Goal: Information Seeking & Learning: Check status

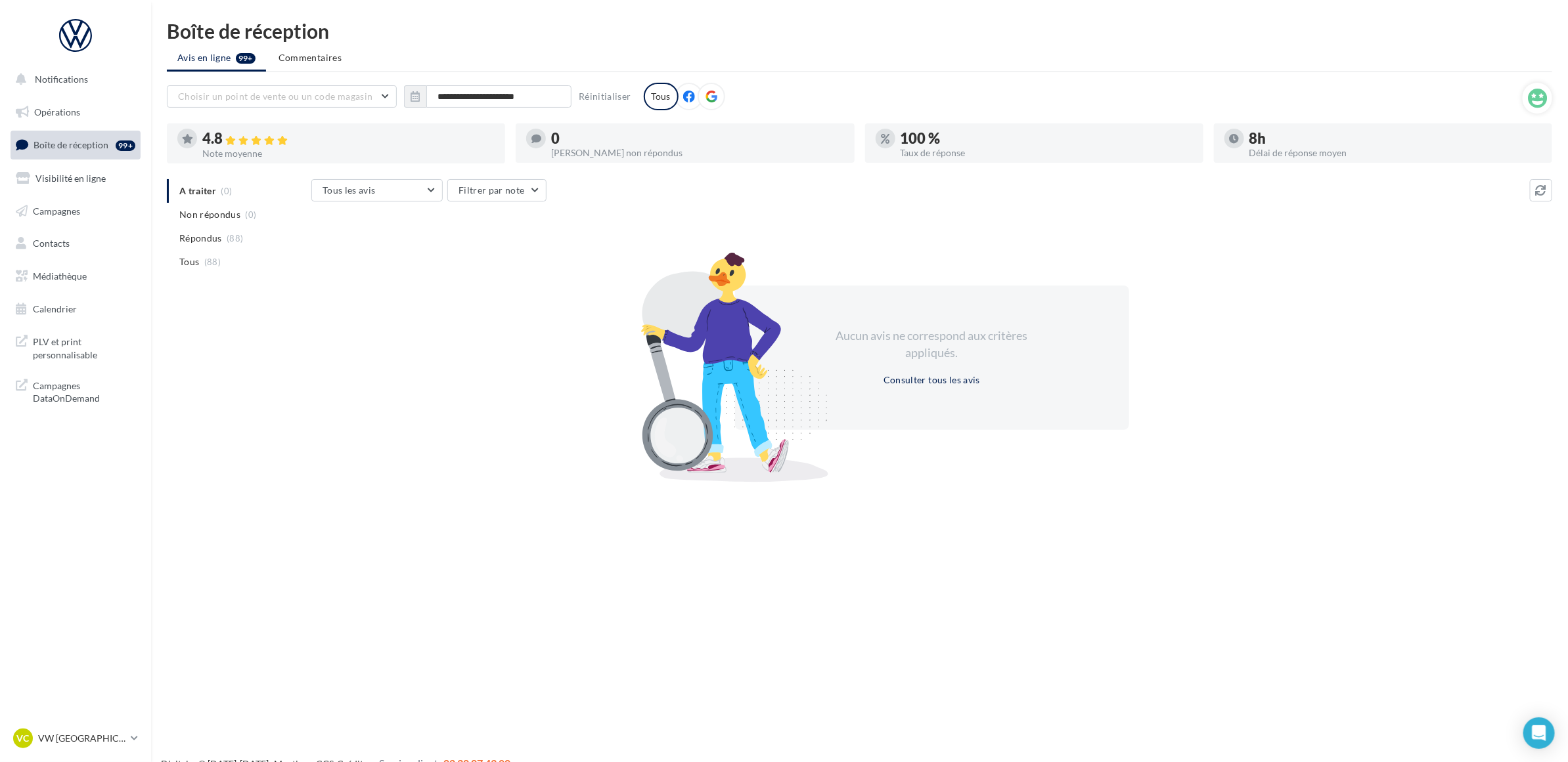
click at [1088, 60] on ul "Avis en ligne 99+ Commentaires" at bounding box center [859, 59] width 1385 height 26
click at [1064, 51] on ul "Avis en ligne 99+ Commentaires" at bounding box center [859, 59] width 1385 height 26
click at [1064, 46] on ul "Avis en ligne 99+ Commentaires" at bounding box center [859, 59] width 1385 height 26
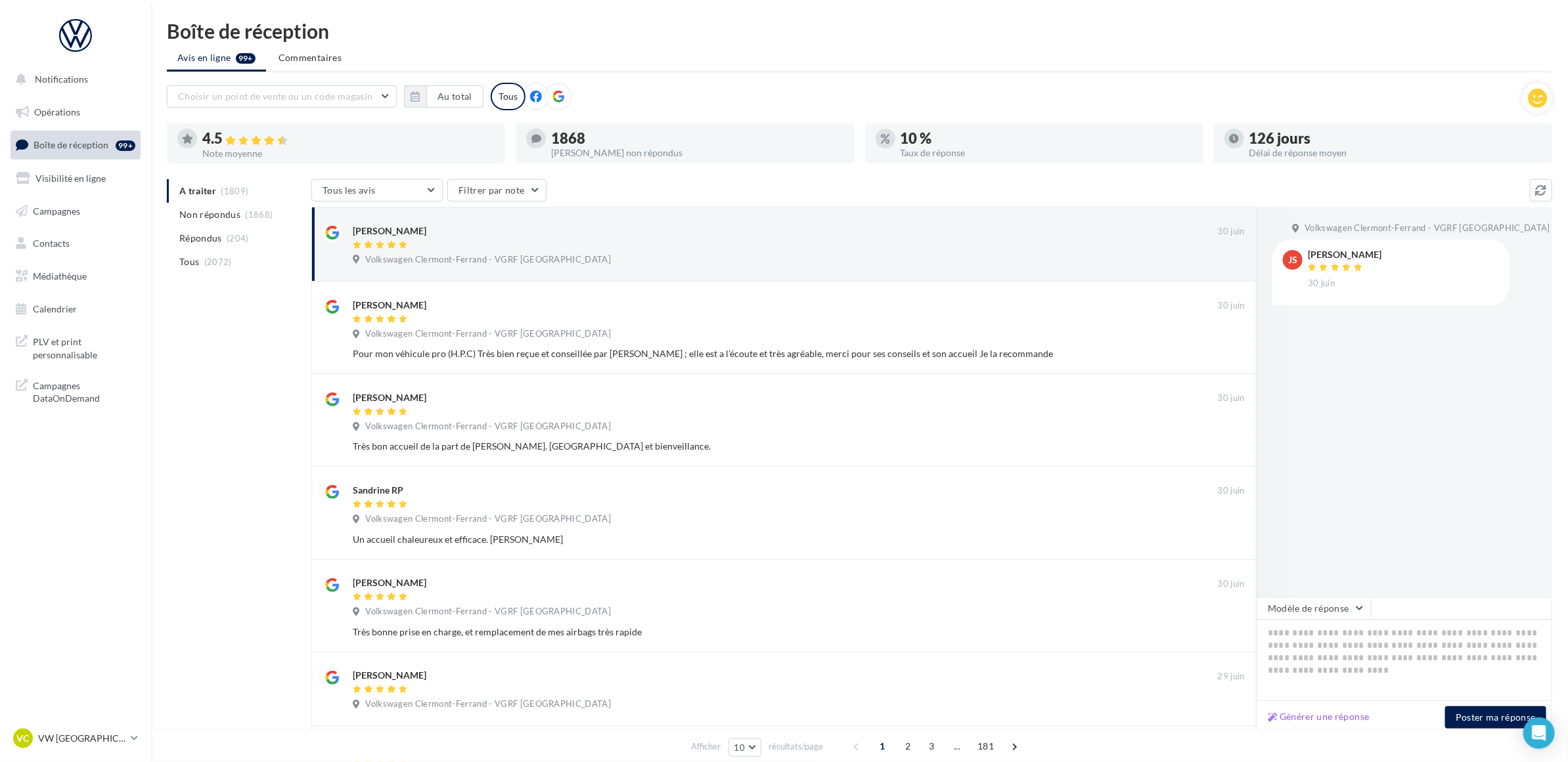
click at [749, 112] on div "Choisir un point de vente ou un code magasin 09429391244196467045 - Volkswagen …" at bounding box center [844, 98] width 1355 height 31
click at [261, 205] on li "Non répondus (1868)" at bounding box center [236, 214] width 139 height 23
click at [214, 313] on div "A traiter (1809) Non répondus (1868) Répondus (204) Tous (2072) Tous les avis T…" at bounding box center [859, 647] width 1385 height 936
click at [917, 53] on ul "Avis en ligne 99+ Commentaires" at bounding box center [859, 59] width 1385 height 26
click at [451, 90] on button "Au total" at bounding box center [455, 96] width 57 height 23
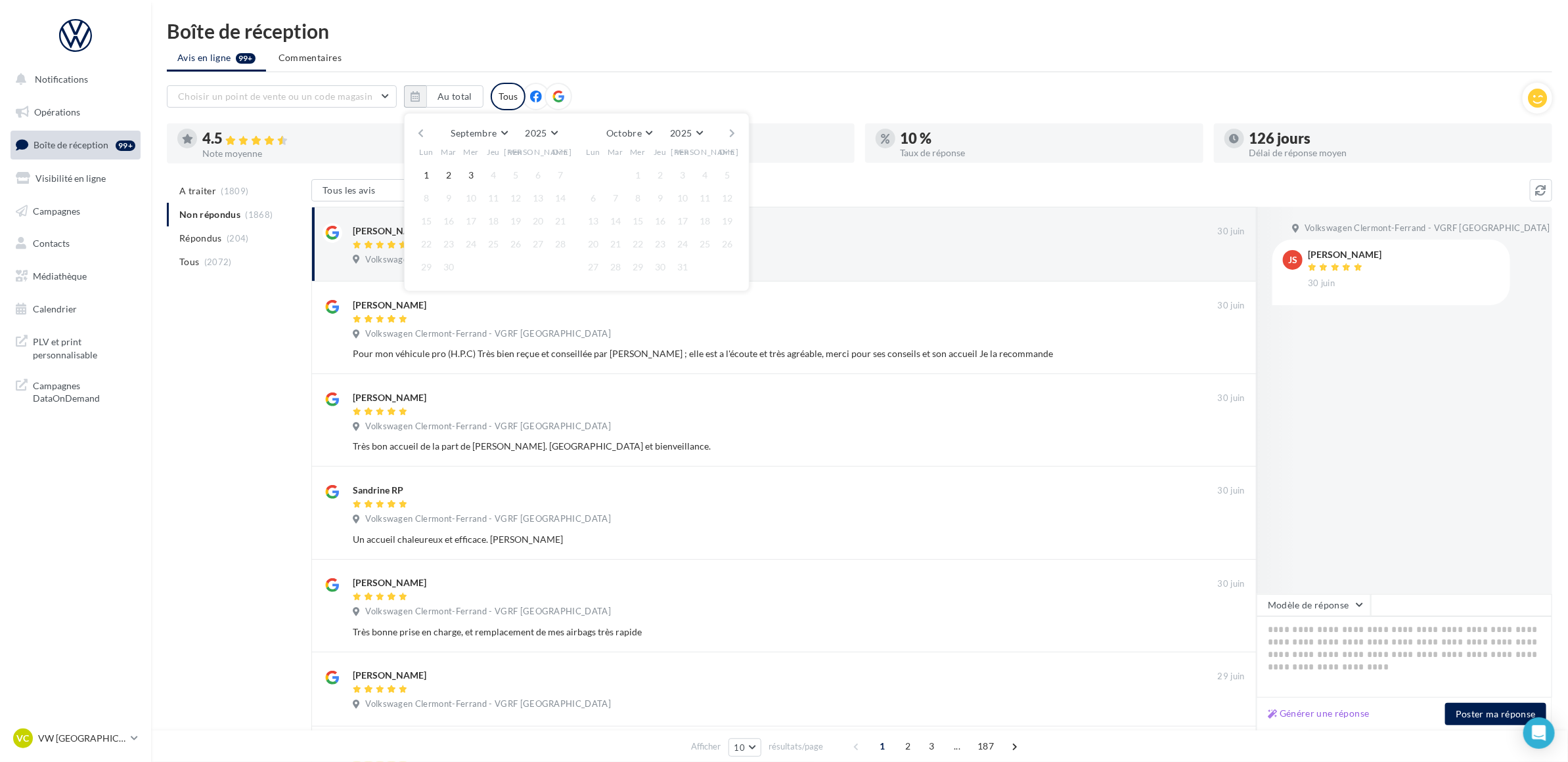
click at [419, 127] on button "button" at bounding box center [420, 133] width 11 height 18
click at [445, 171] on button "1" at bounding box center [448, 175] width 20 height 20
click at [736, 133] on button "button" at bounding box center [732, 133] width 11 height 18
click at [636, 175] on button "3" at bounding box center [637, 175] width 20 height 20
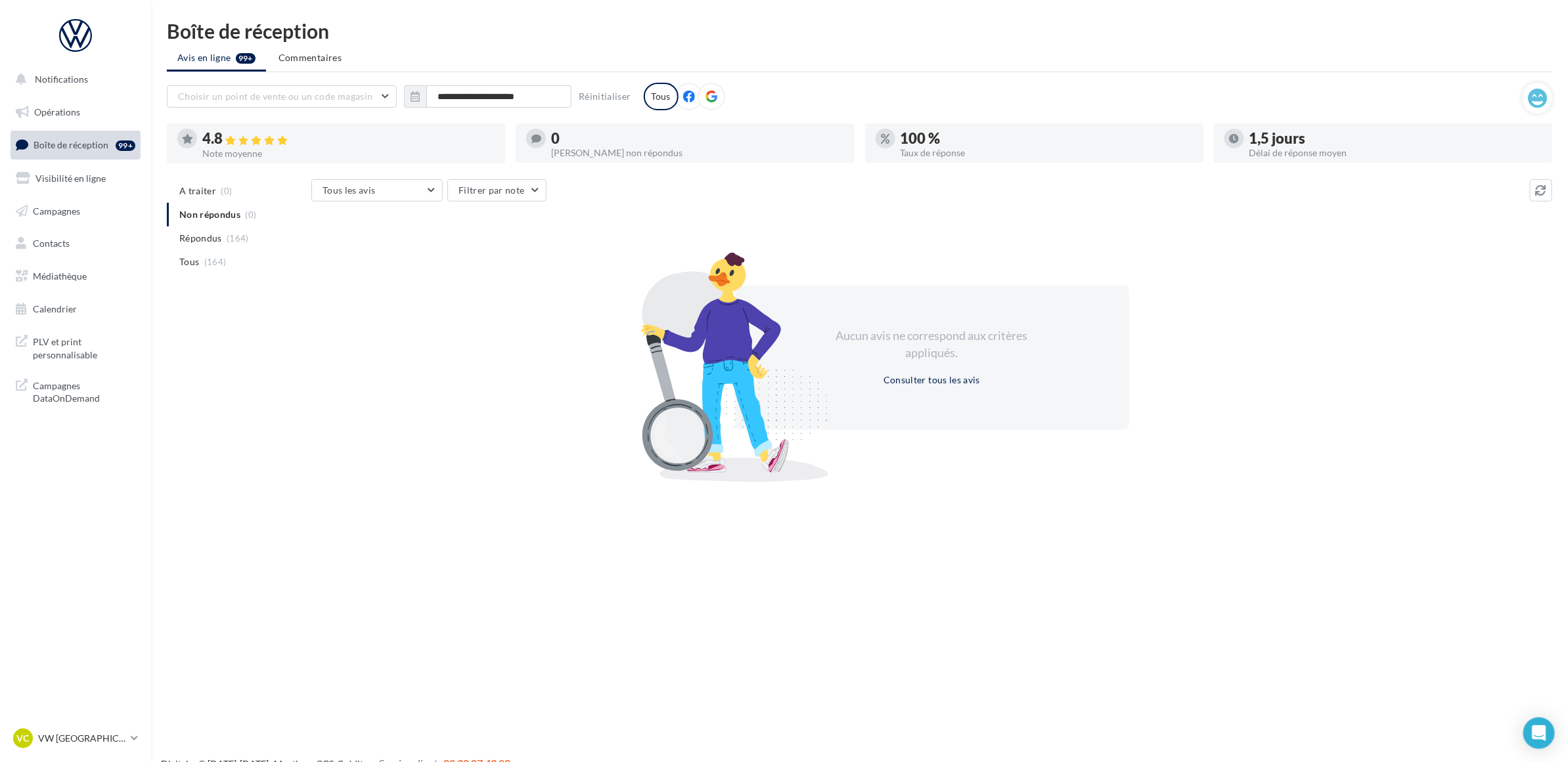
click at [824, 88] on div "**********" at bounding box center [844, 96] width 1355 height 28
click at [471, 369] on div "Aucun avis ne correspond aux critères appliqués. Consulter tous les avis" at bounding box center [932, 358] width 1241 height 227
click at [74, 271] on span "Médiathèque" at bounding box center [60, 276] width 54 height 11
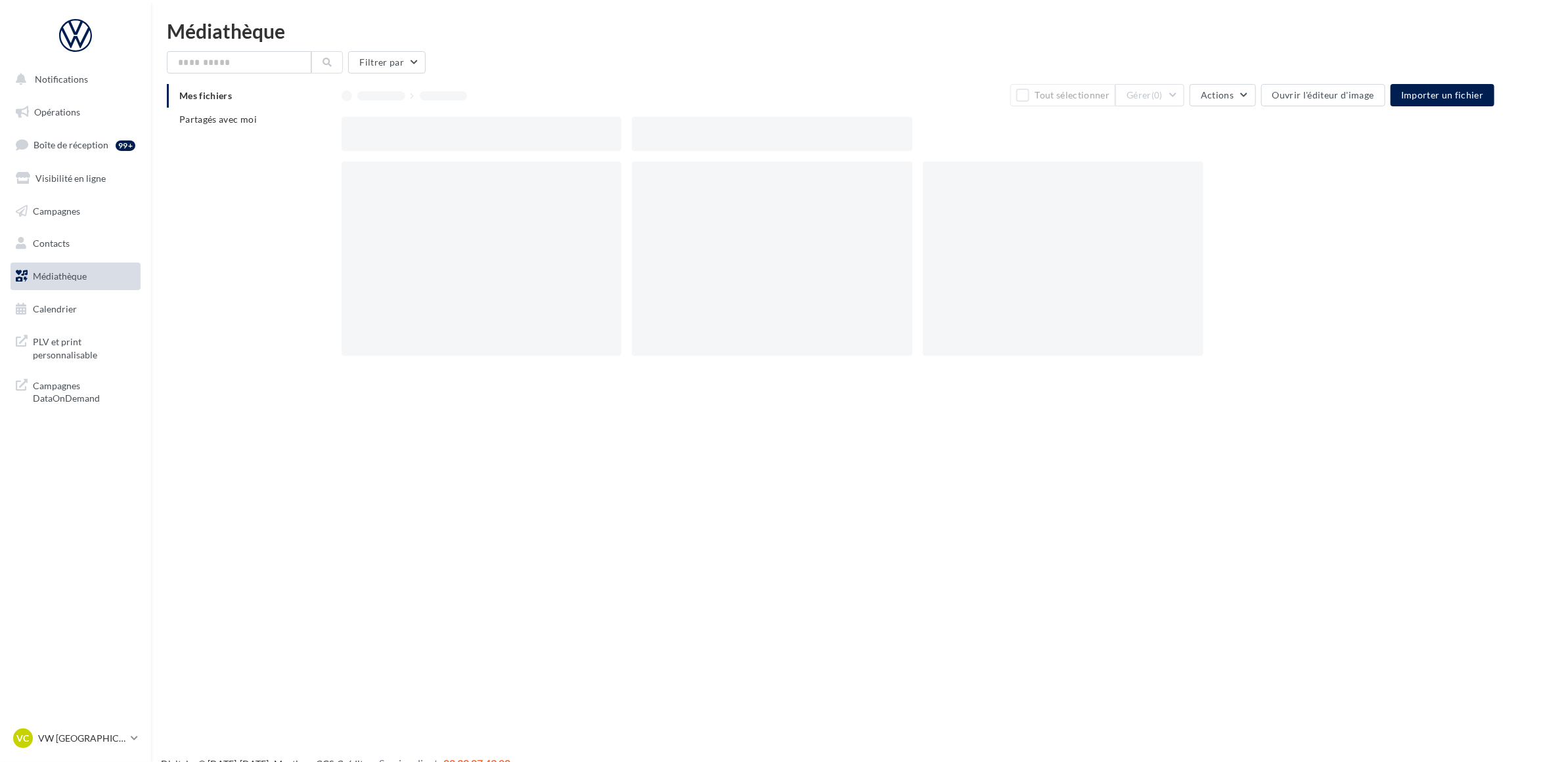
click at [56, 80] on span "Notifications" at bounding box center [61, 79] width 53 height 11
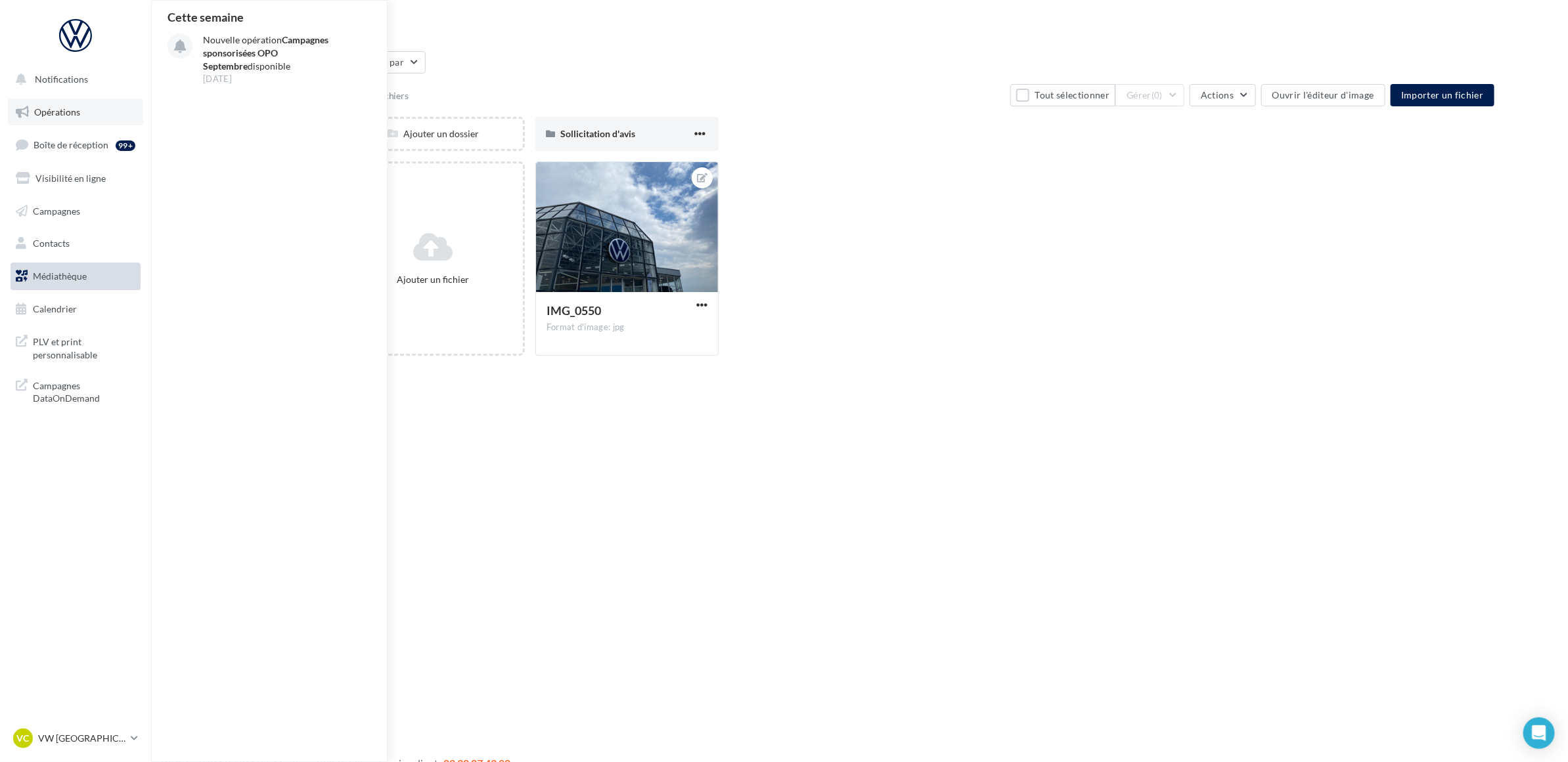
click at [90, 119] on link "Opérations" at bounding box center [76, 112] width 135 height 28
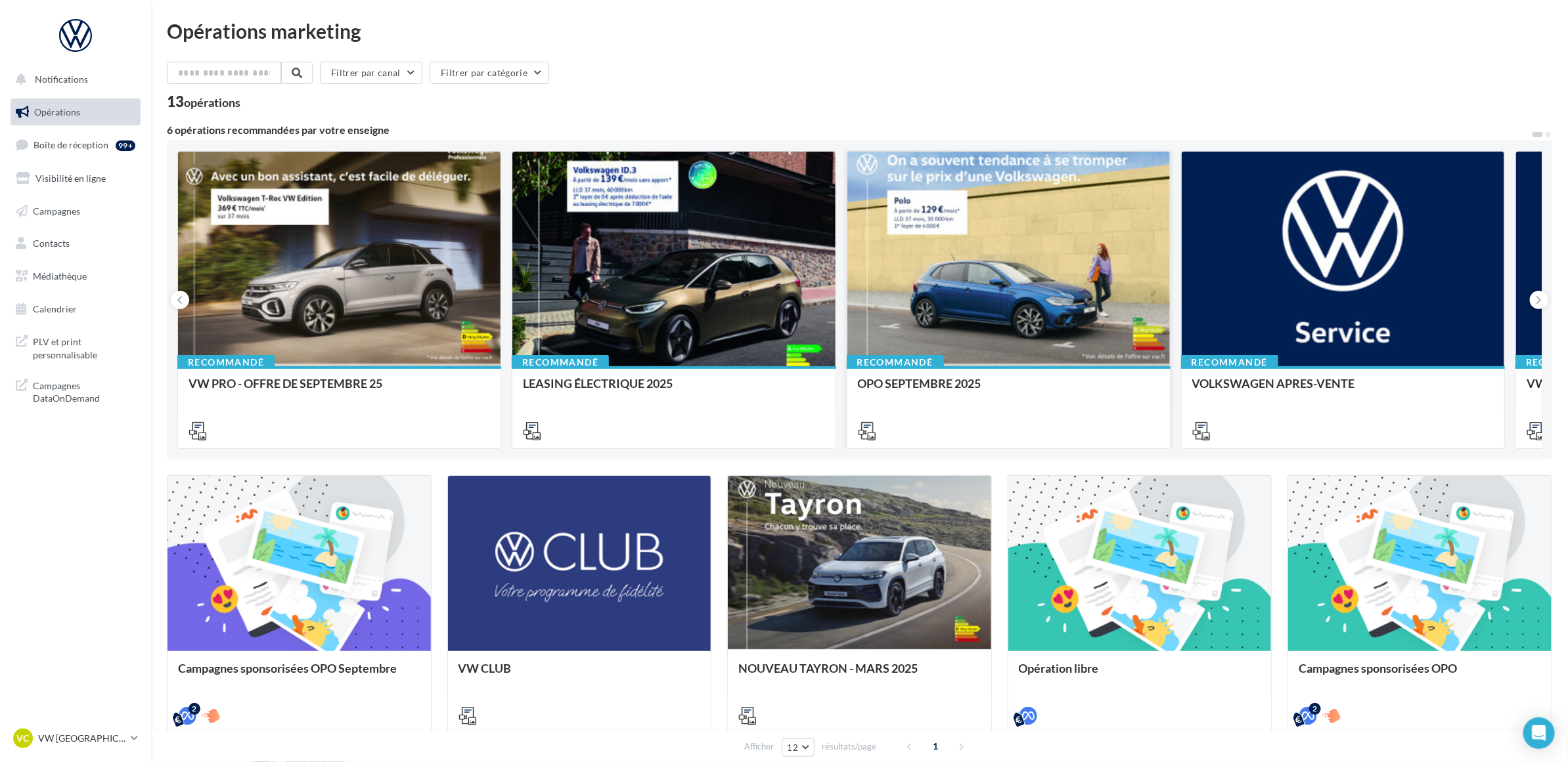
click at [934, 398] on div "OPO SEPTEMBRE 2025" at bounding box center [1008, 390] width 301 height 26
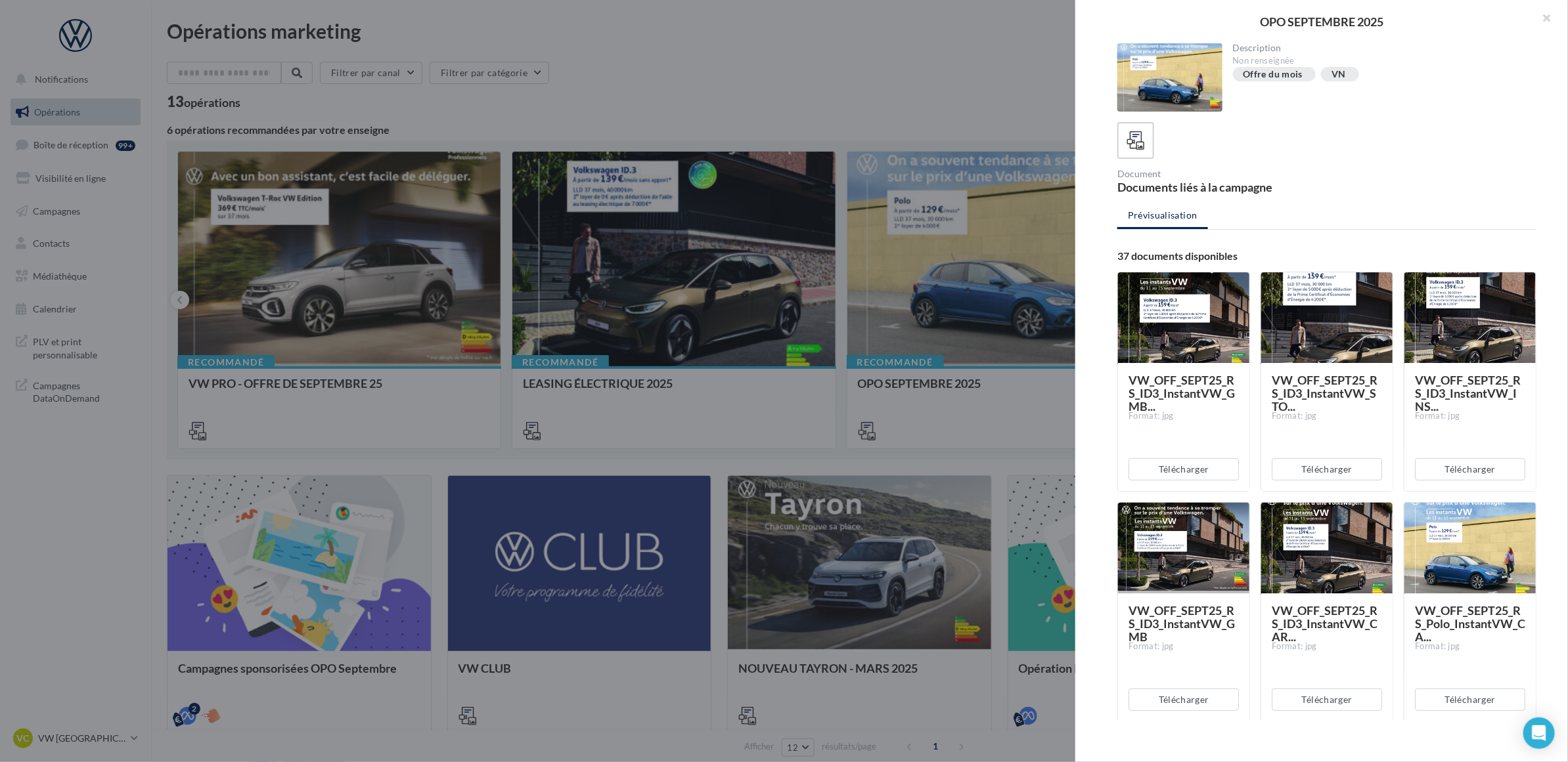
click at [866, 62] on div at bounding box center [784, 381] width 1568 height 762
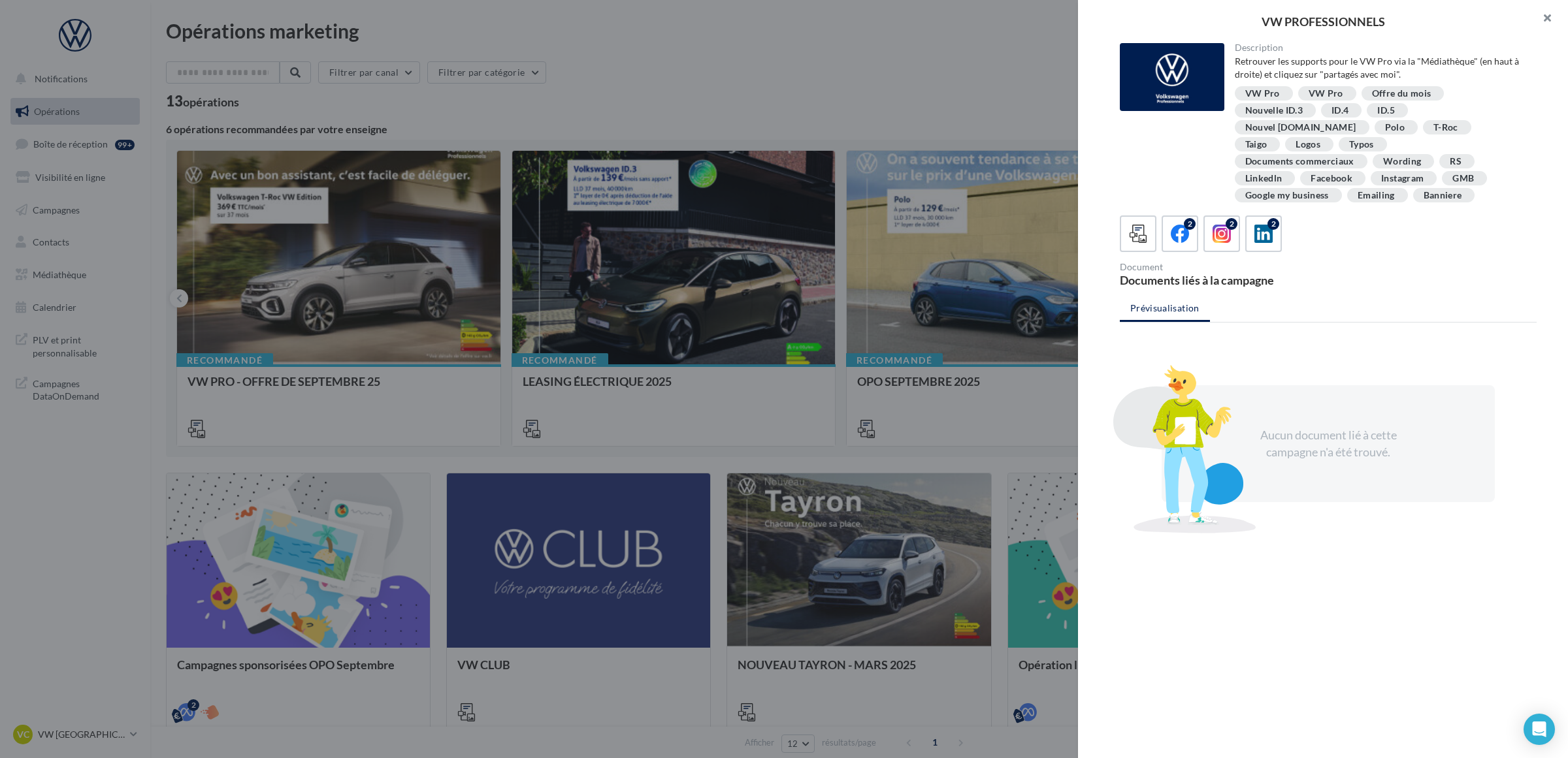
click at [1543, 21] on button "button" at bounding box center [1541, 19] width 53 height 39
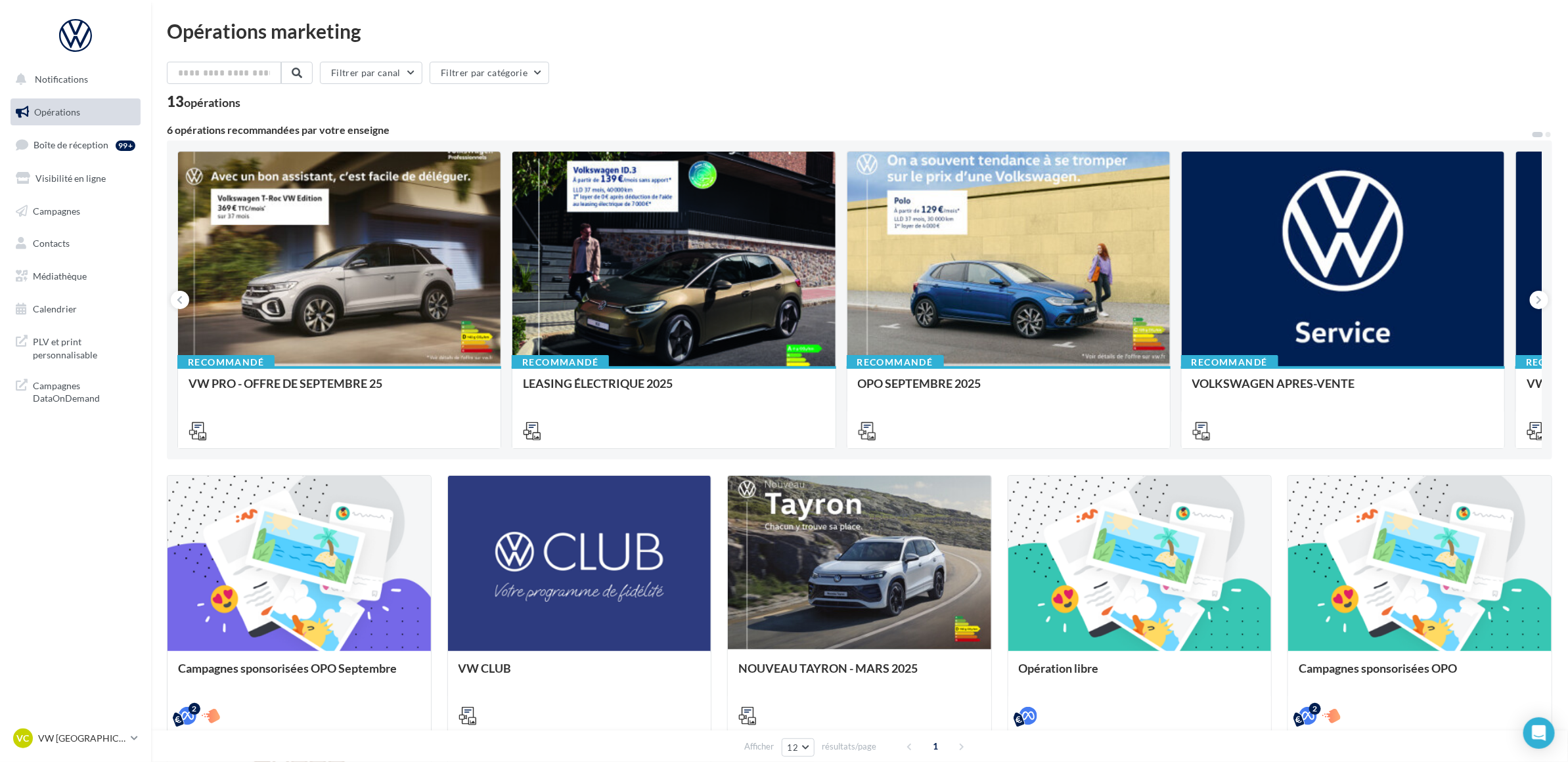
click at [1034, 83] on div "Filtrer par canal Filtrer par catégorie" at bounding box center [859, 76] width 1385 height 28
click at [100, 138] on link "Boîte de réception 99+" at bounding box center [76, 145] width 135 height 29
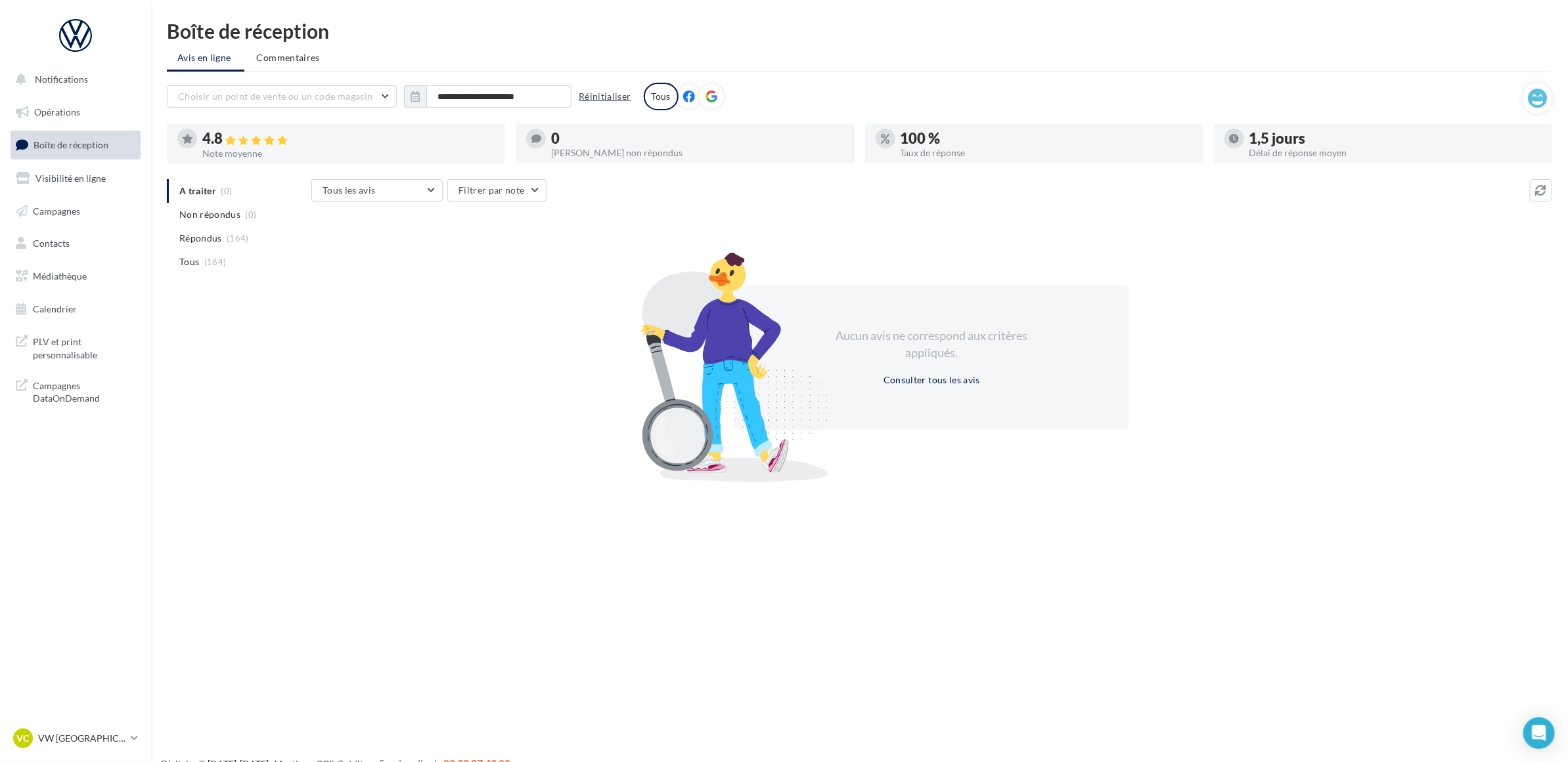
click at [616, 89] on button "Réinitialiser" at bounding box center [604, 96] width 63 height 16
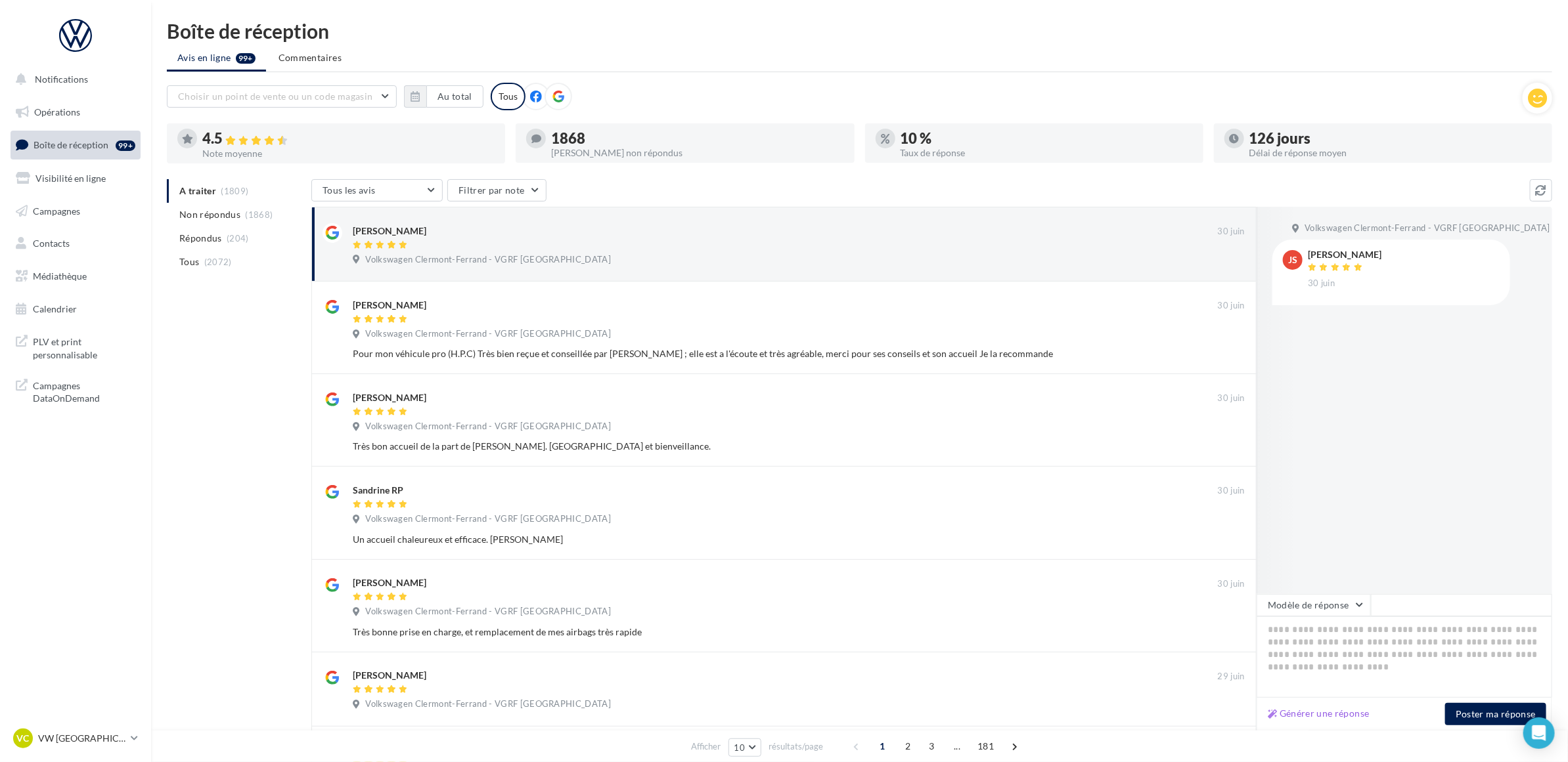
click at [258, 372] on div "A traiter (1809) Non répondus (1868) Répondus (204) Tous (2072) Tous les avis T…" at bounding box center [859, 647] width 1385 height 936
click at [254, 386] on div "A traiter (1809) Non répondus (1868) Répondus (204) Tous (2072) Tous les avis T…" at bounding box center [859, 647] width 1385 height 936
click at [273, 401] on div "A traiter (1809) Non répondus (1868) Répondus (204) Tous (2072) Tous les avis T…" at bounding box center [859, 647] width 1385 height 936
click at [783, 71] on ul "Avis en ligne 99+ Commentaires" at bounding box center [859, 59] width 1385 height 26
click at [260, 384] on div "A traiter (1809) Non répondus (1868) Répondus (204) Tous (2072) Tous les avis T…" at bounding box center [859, 647] width 1385 height 936
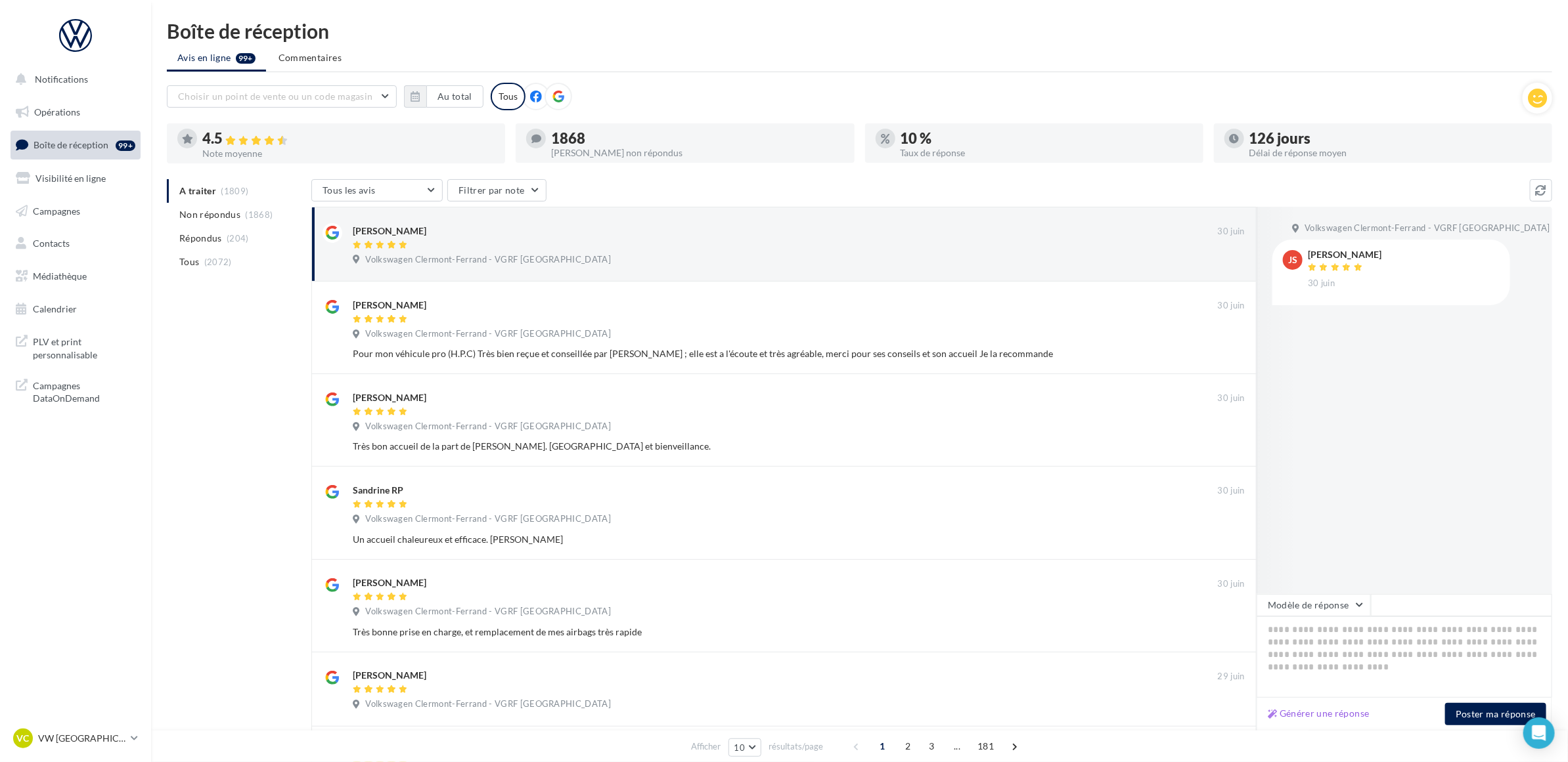
click at [212, 395] on div "A traiter (1809) Non répondus (1868) Répondus (204) Tous (2072) Tous les avis T…" at bounding box center [859, 647] width 1385 height 936
click at [193, 385] on div "A traiter (1809) Non répondus (1868) Répondus (204) Tous (2072) Tous les avis T…" at bounding box center [859, 647] width 1385 height 936
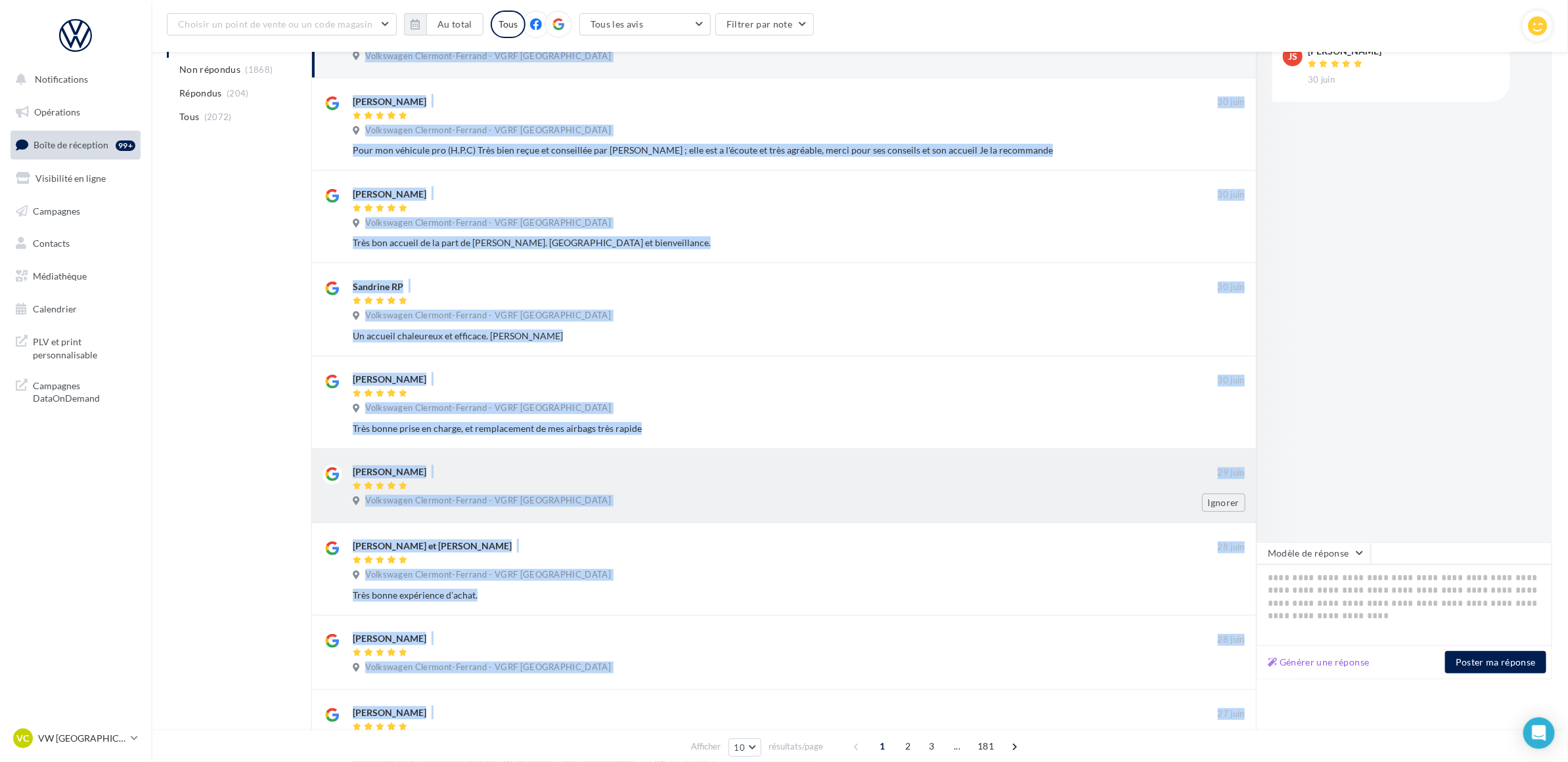
scroll to position [253, 0]
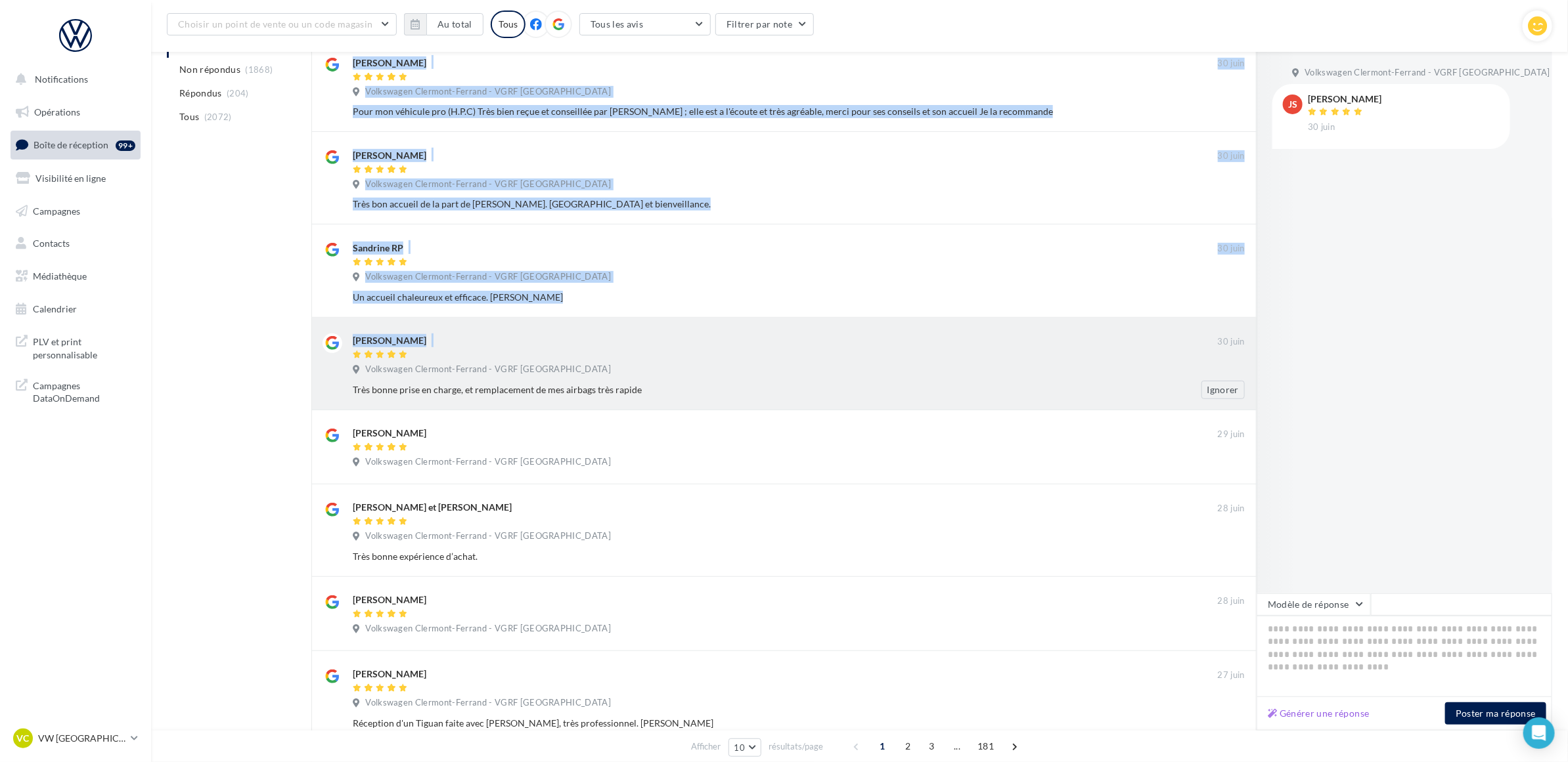
drag, startPoint x: 193, startPoint y: 328, endPoint x: 494, endPoint y: 330, distance: 301.0
click at [494, 330] on div "A traiter (1809) Non répondus (1868) Répondus (204) Tous (2072) Tous les avis T…" at bounding box center [859, 404] width 1385 height 936
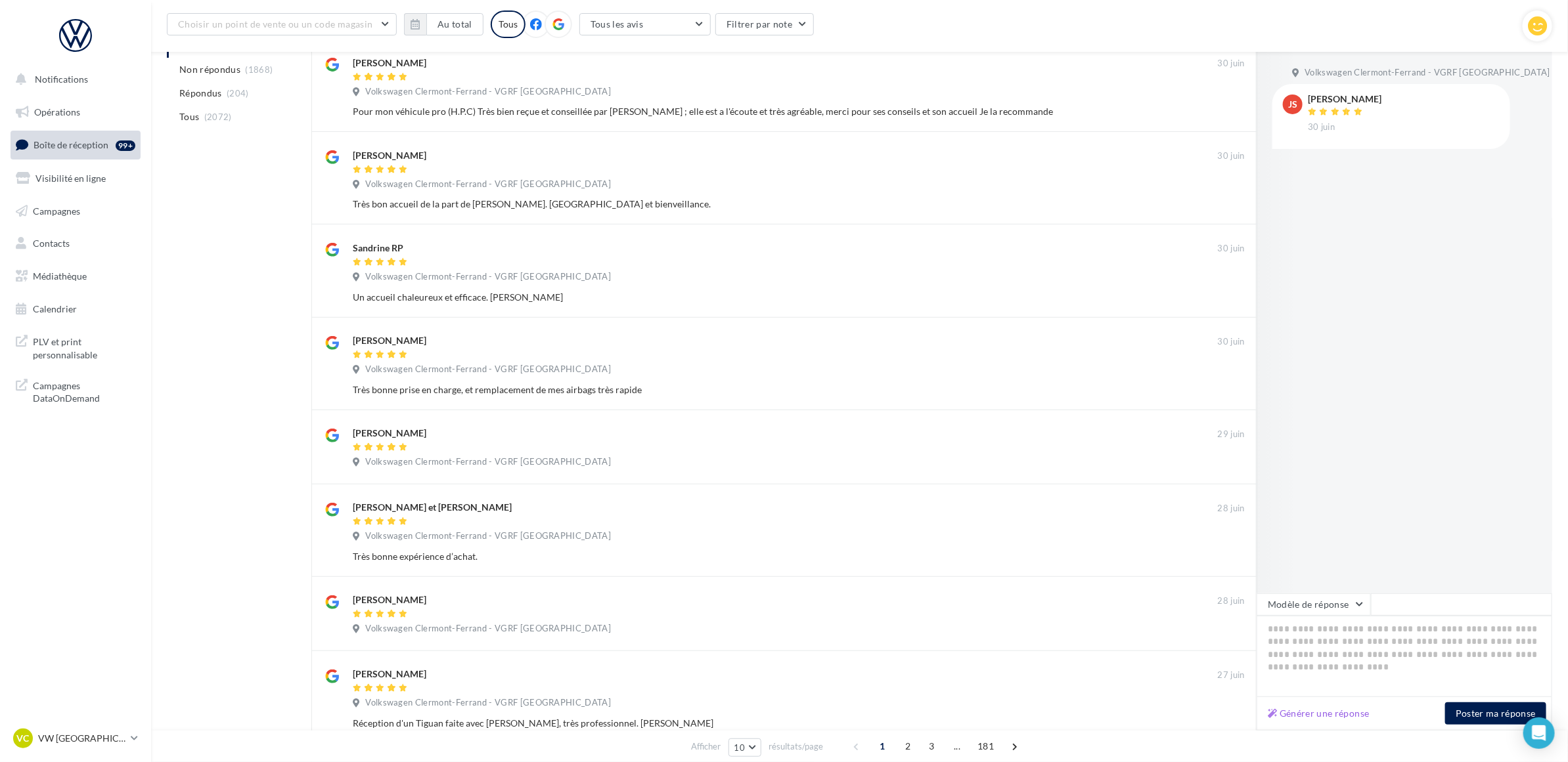
click at [238, 292] on div "A traiter (1809) Non répondus (1868) Répondus (204) Tous (2072) Tous les avis T…" at bounding box center [859, 404] width 1385 height 936
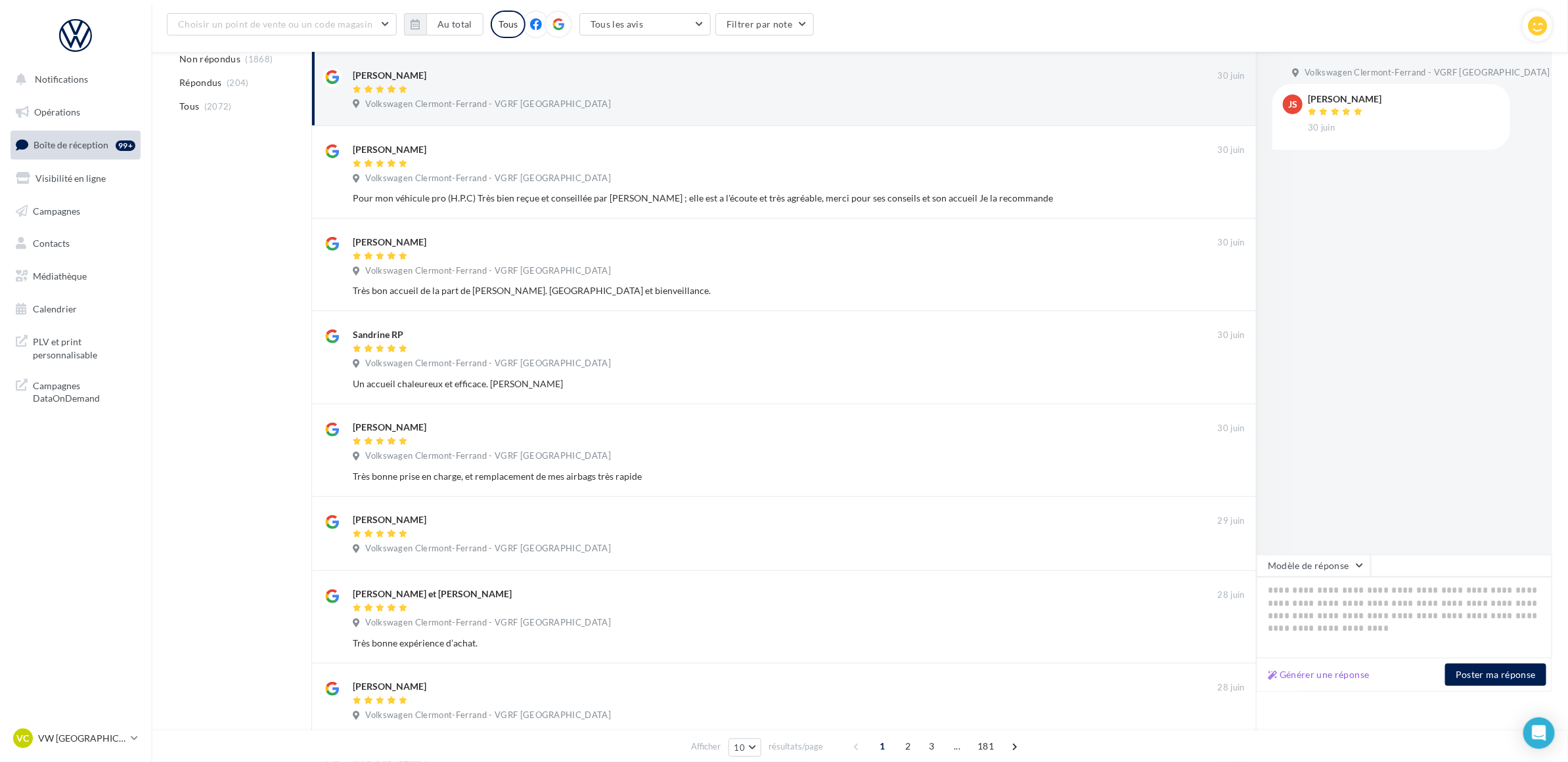
scroll to position [0, 0]
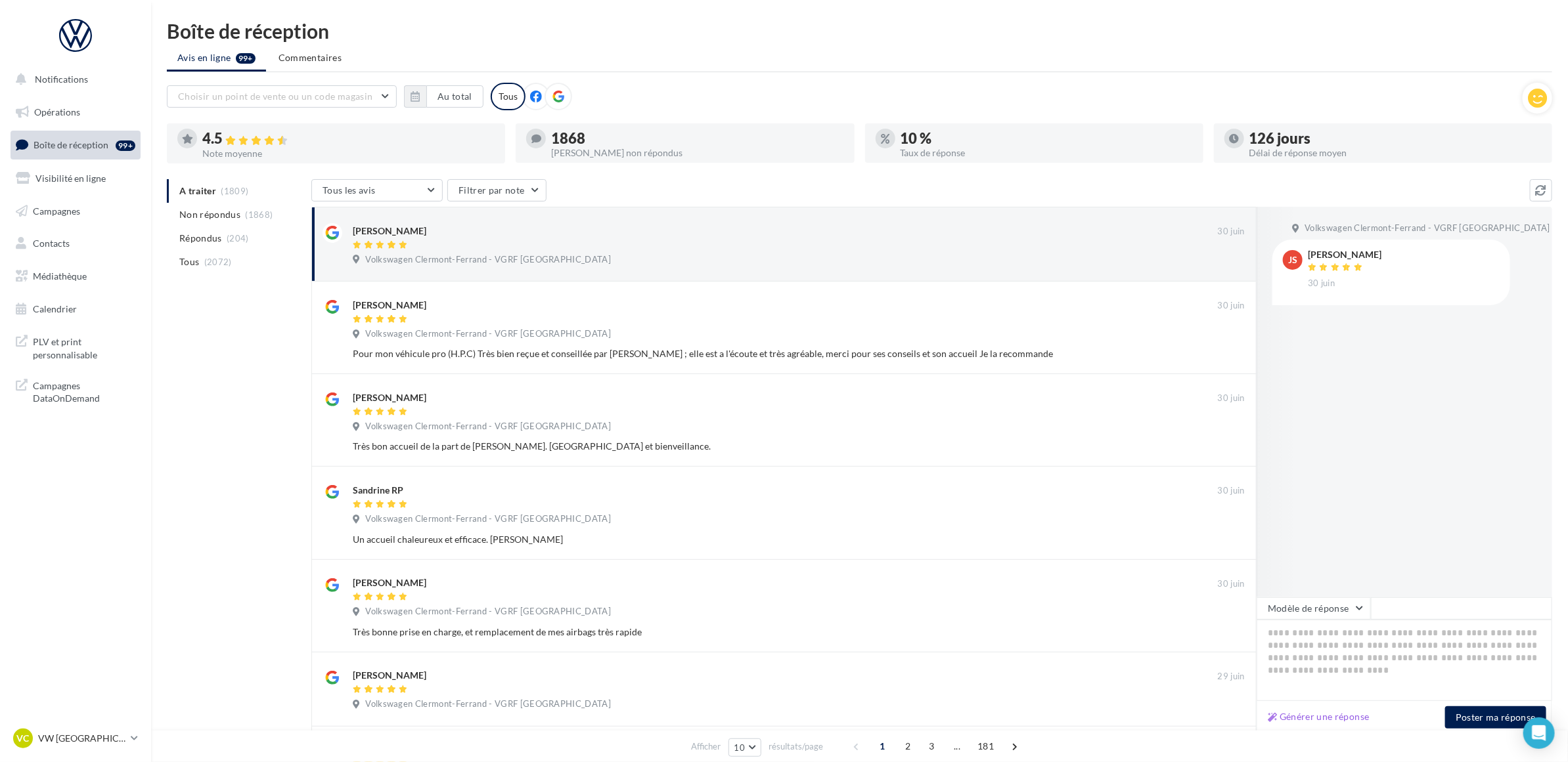
click at [273, 353] on div "A traiter (1809) Non répondus (1868) Répondus (204) Tous (2072) Tous les avis T…" at bounding box center [859, 647] width 1385 height 936
click at [736, 37] on div "Boîte de réception" at bounding box center [859, 30] width 1385 height 20
click at [239, 241] on span "(204)" at bounding box center [238, 239] width 23 height 10
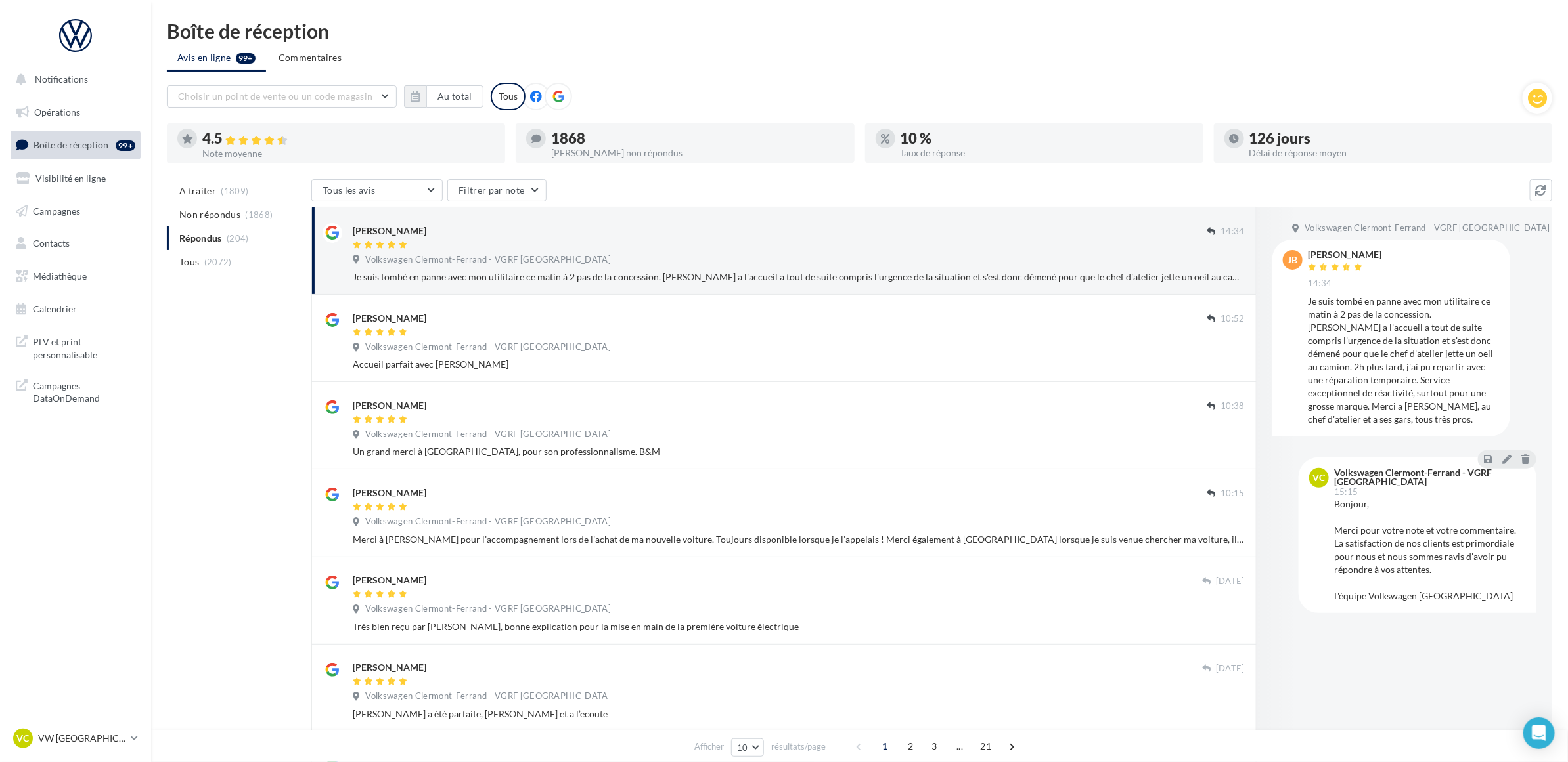
click at [1383, 661] on div "Volkswagen Clermont-Ferrand - VGRF Auvergne jb [PERSON_NAME] 14:34 Je suis tomb…" at bounding box center [1404, 469] width 295 height 524
click at [227, 487] on div "A traiter (1809) Non répondus (1868) Répondus (204) Tous (2072) Tous les avis T…" at bounding box center [859, 651] width 1385 height 943
click at [759, 80] on div "Boîte de réception Avis en ligne 99+ Commentaires Choisir un point de vente ou …" at bounding box center [860, 572] width 1417 height 1102
click at [1043, 94] on div "Choisir un point de vente ou un code magasin 09429391244196467045 - Volkswagen …" at bounding box center [844, 96] width 1355 height 28
drag, startPoint x: 1031, startPoint y: 90, endPoint x: 783, endPoint y: 95, distance: 248.1
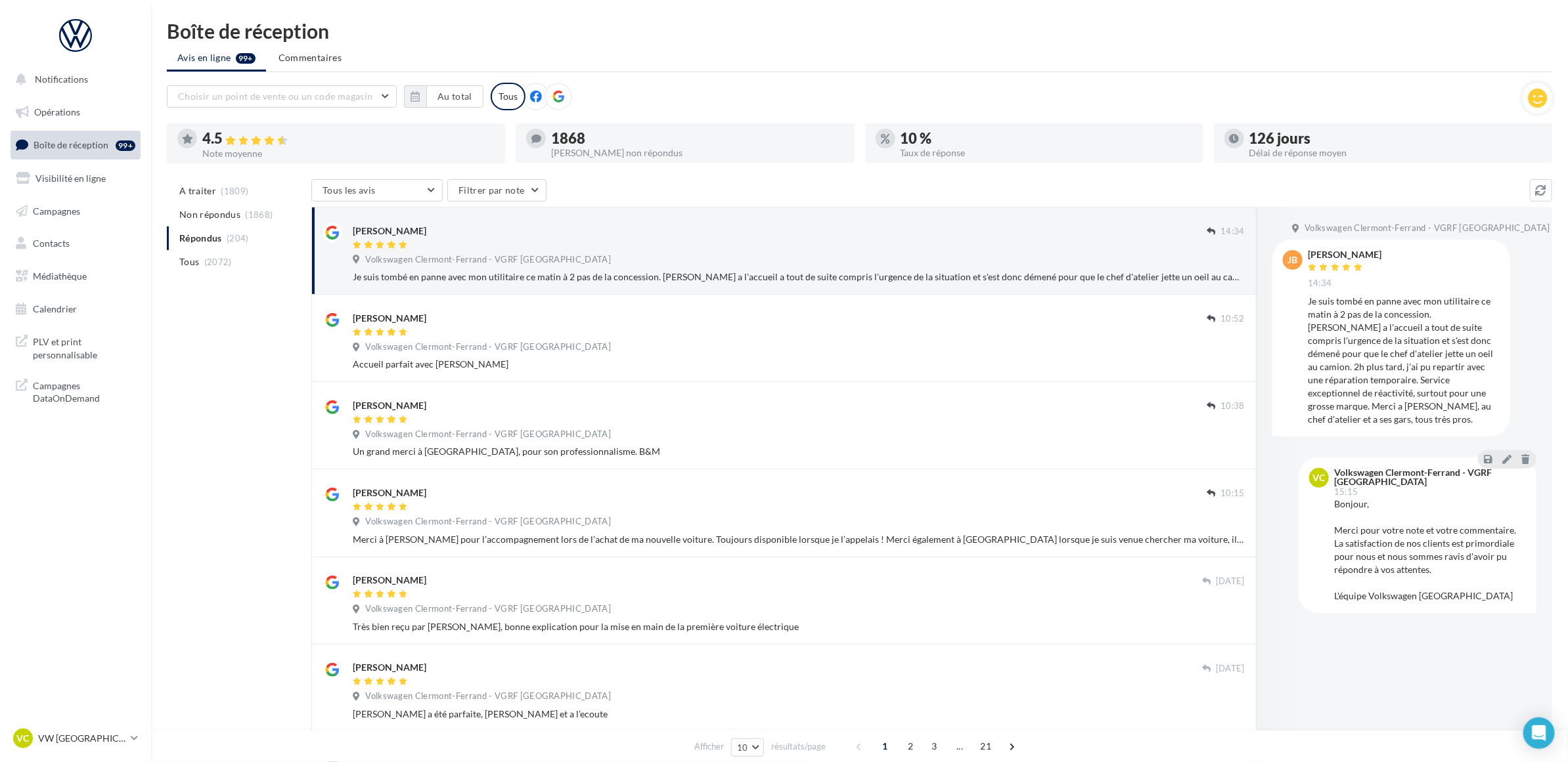
click at [1031, 90] on div "Choisir un point de vente ou un code magasin 09429391244196467045 - Volkswagen …" at bounding box center [844, 96] width 1355 height 28
click at [943, 53] on ul "Avis en ligne 99+ Commentaires" at bounding box center [859, 59] width 1385 height 26
click at [848, 74] on div "Boîte de réception Avis en ligne 99+ Commentaires Choisir un point de vente ou …" at bounding box center [860, 572] width 1417 height 1102
click at [221, 309] on div "A traiter (1809) Non répondus (1868) Répondus (204) Tous (2072) Tous les avis T…" at bounding box center [859, 651] width 1385 height 943
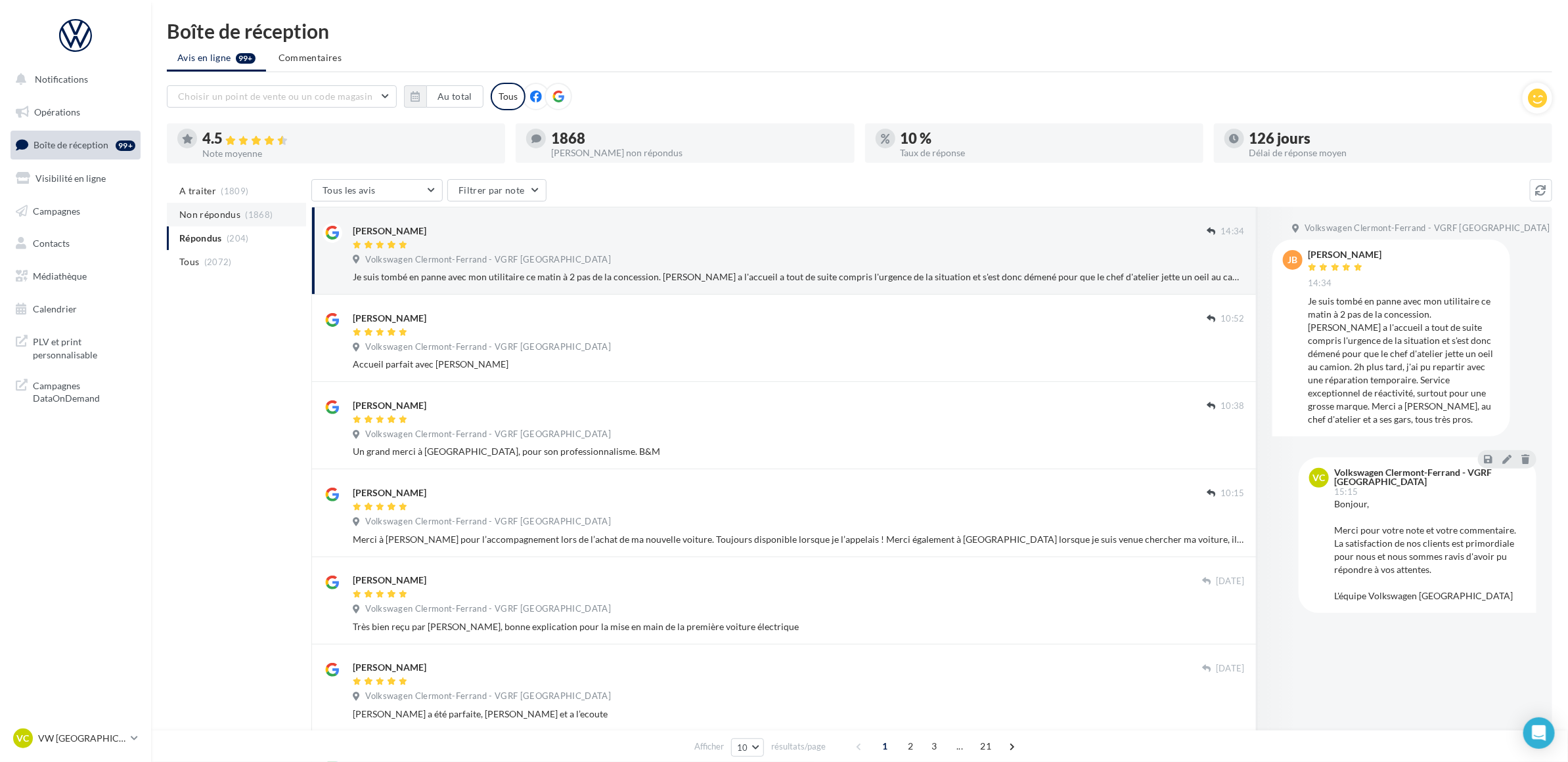
click at [247, 211] on span "(1868)" at bounding box center [260, 214] width 28 height 10
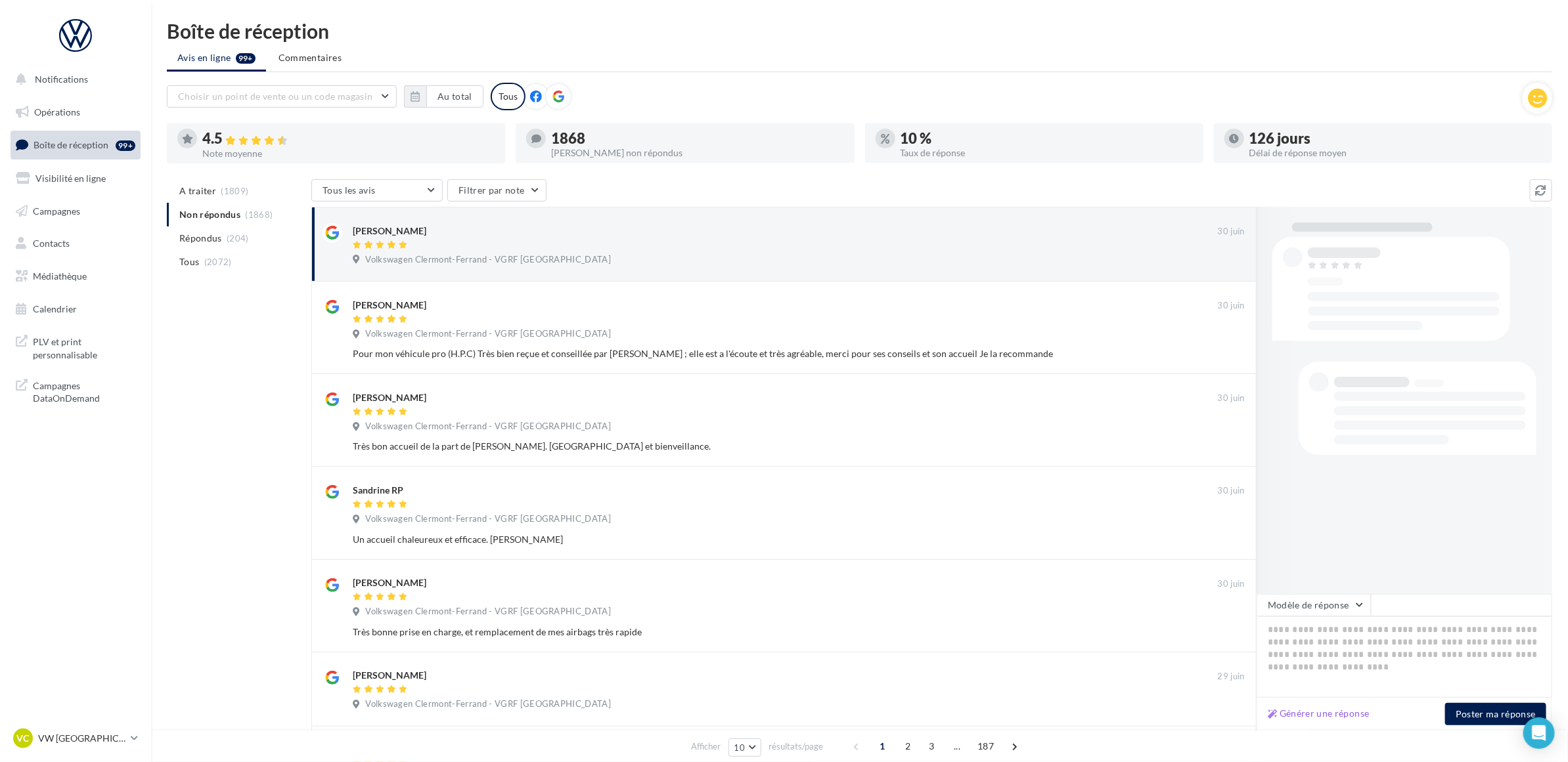
click at [217, 341] on div "A traiter (1809) Non répondus (1868) Répondus (204) Tous (2072) Tous les avis T…" at bounding box center [859, 647] width 1385 height 936
click at [731, 86] on div "Choisir un point de vente ou un code magasin 09429391244196467045 - Volkswagen …" at bounding box center [844, 96] width 1355 height 28
click at [232, 471] on div "A traiter (1809) Non répondus (1868) Répondus (204) Tous (2072) Tous les avis T…" at bounding box center [859, 647] width 1385 height 936
click at [714, 76] on div "Boîte de réception Avis en ligne 99+ Commentaires Choisir un point de vente ou …" at bounding box center [860, 568] width 1417 height 1094
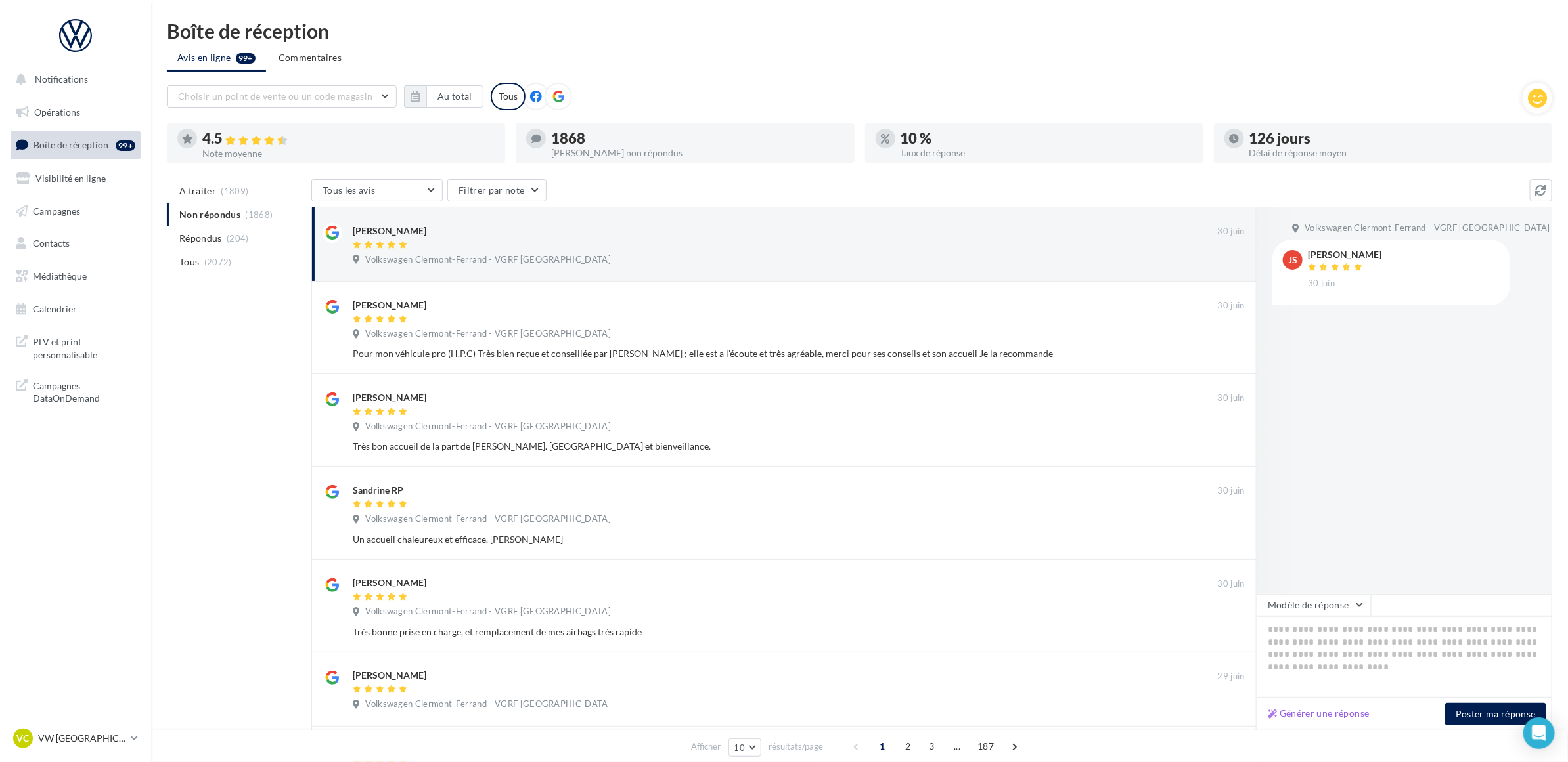
click at [714, 76] on div "Boîte de réception Avis en ligne 99+ Commentaires Choisir un point de vente ou …" at bounding box center [860, 568] width 1417 height 1094
click at [444, 101] on button "Au total" at bounding box center [455, 96] width 57 height 23
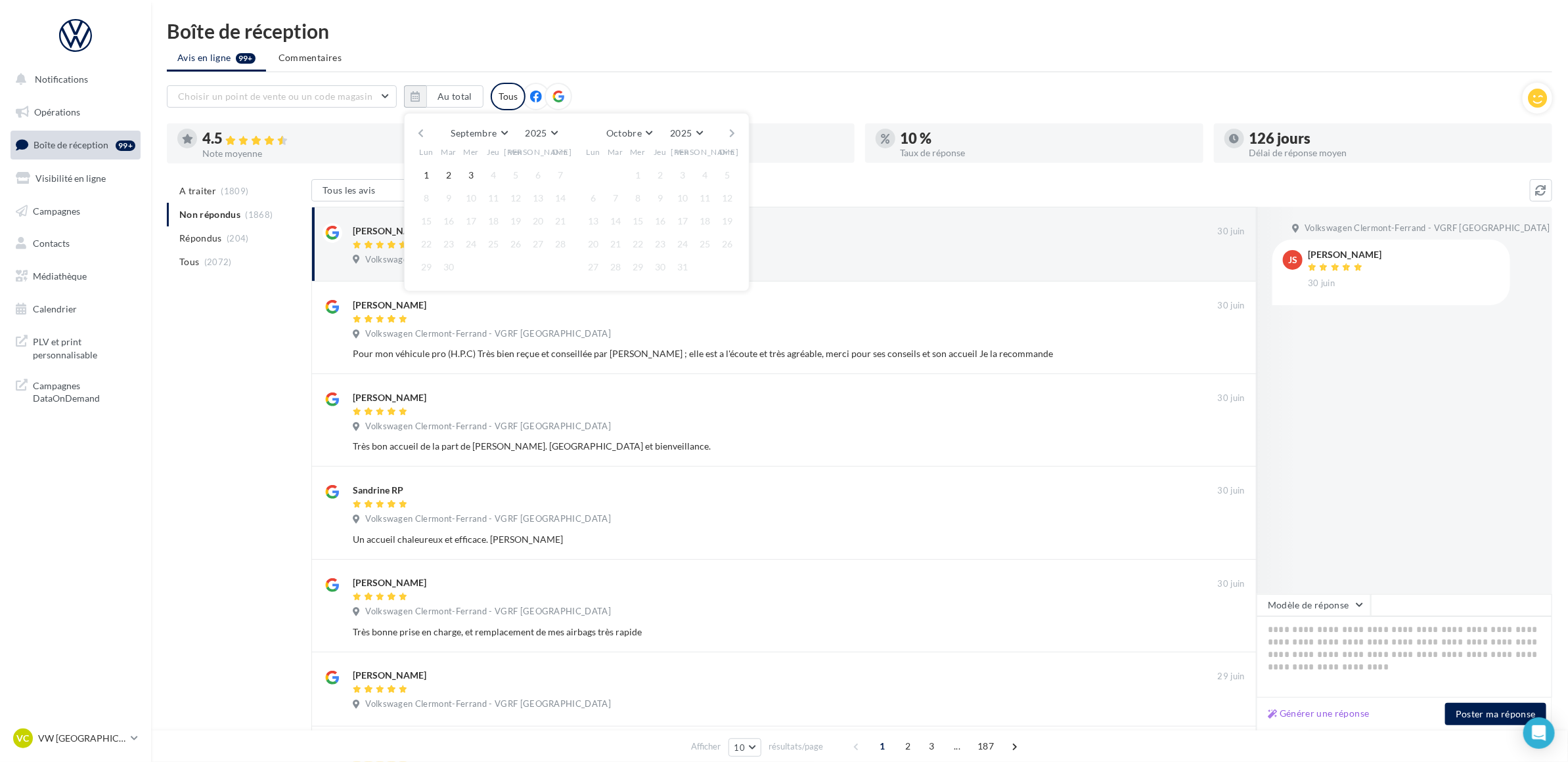
click at [418, 133] on button "button" at bounding box center [420, 133] width 11 height 18
click at [454, 177] on button "1" at bounding box center [448, 175] width 20 height 20
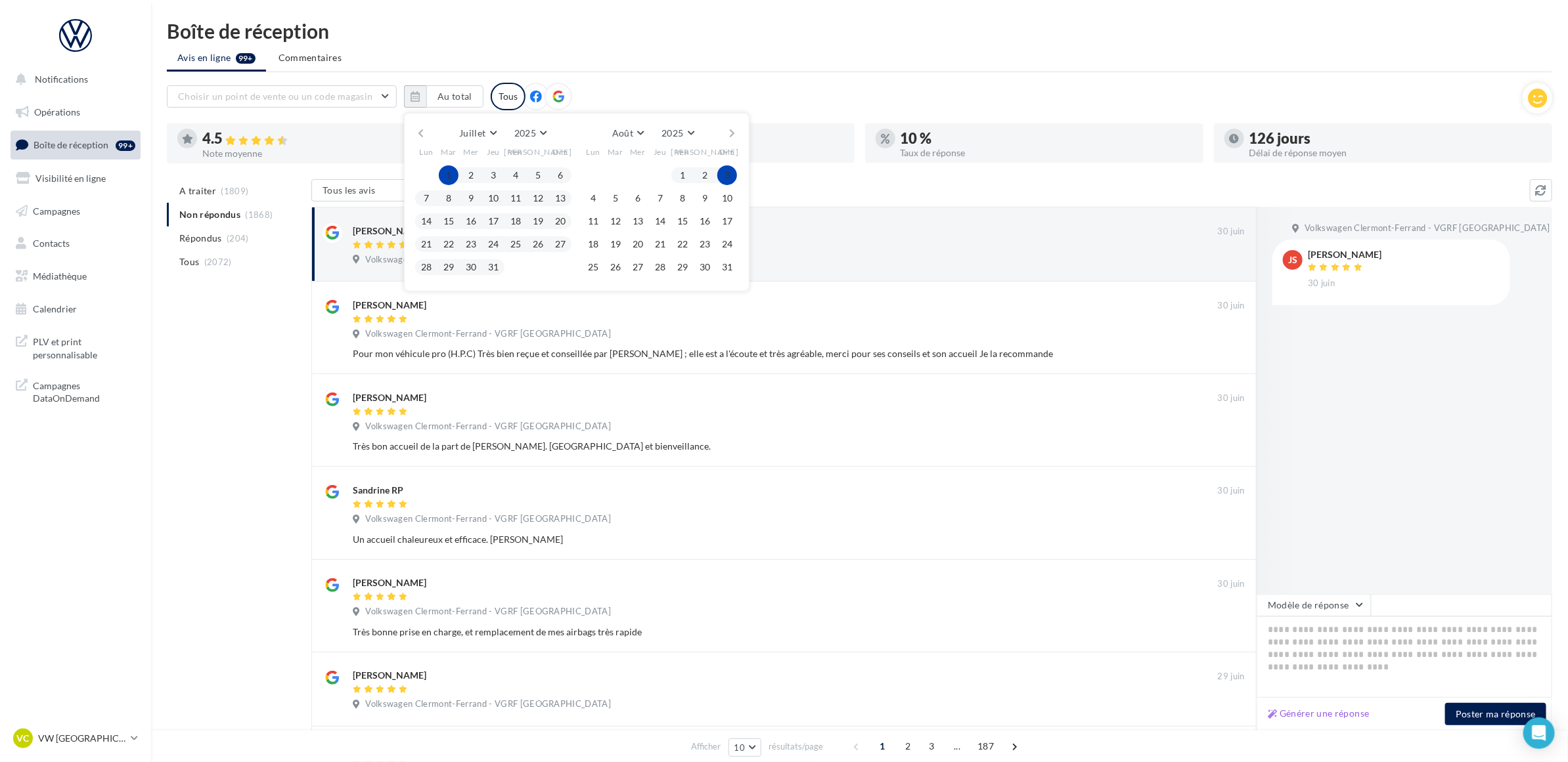
click at [734, 133] on button "button" at bounding box center [732, 133] width 11 height 18
click at [638, 174] on button "3" at bounding box center [637, 175] width 20 height 20
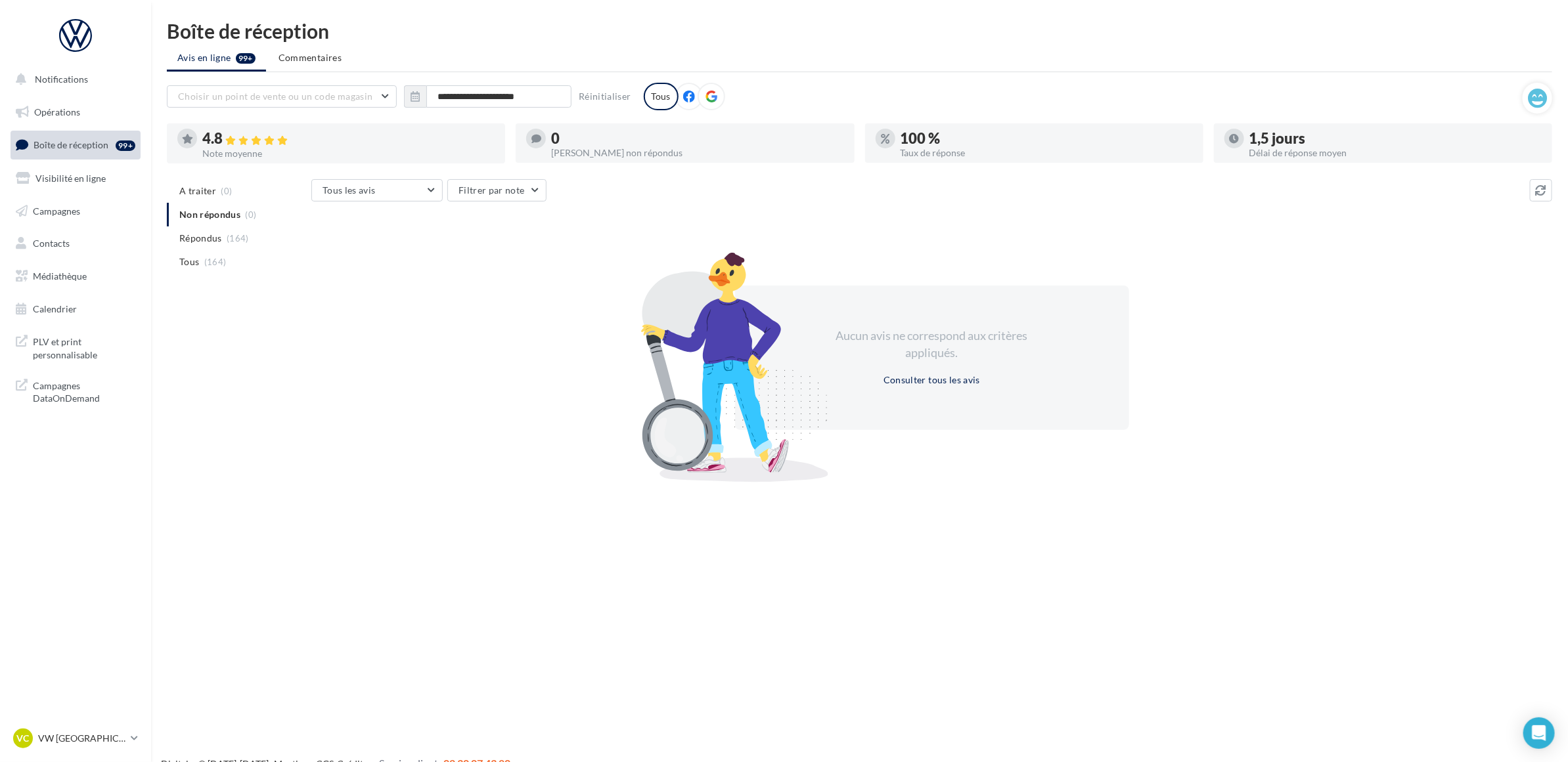
click at [316, 443] on div "Aucun avis ne correspond aux critères appliqués. Consulter tous les avis" at bounding box center [932, 358] width 1241 height 227
click at [479, 51] on ul "Avis en ligne 99+ Commentaires" at bounding box center [859, 59] width 1385 height 26
click at [326, 58] on span "Commentaires" at bounding box center [310, 57] width 63 height 13
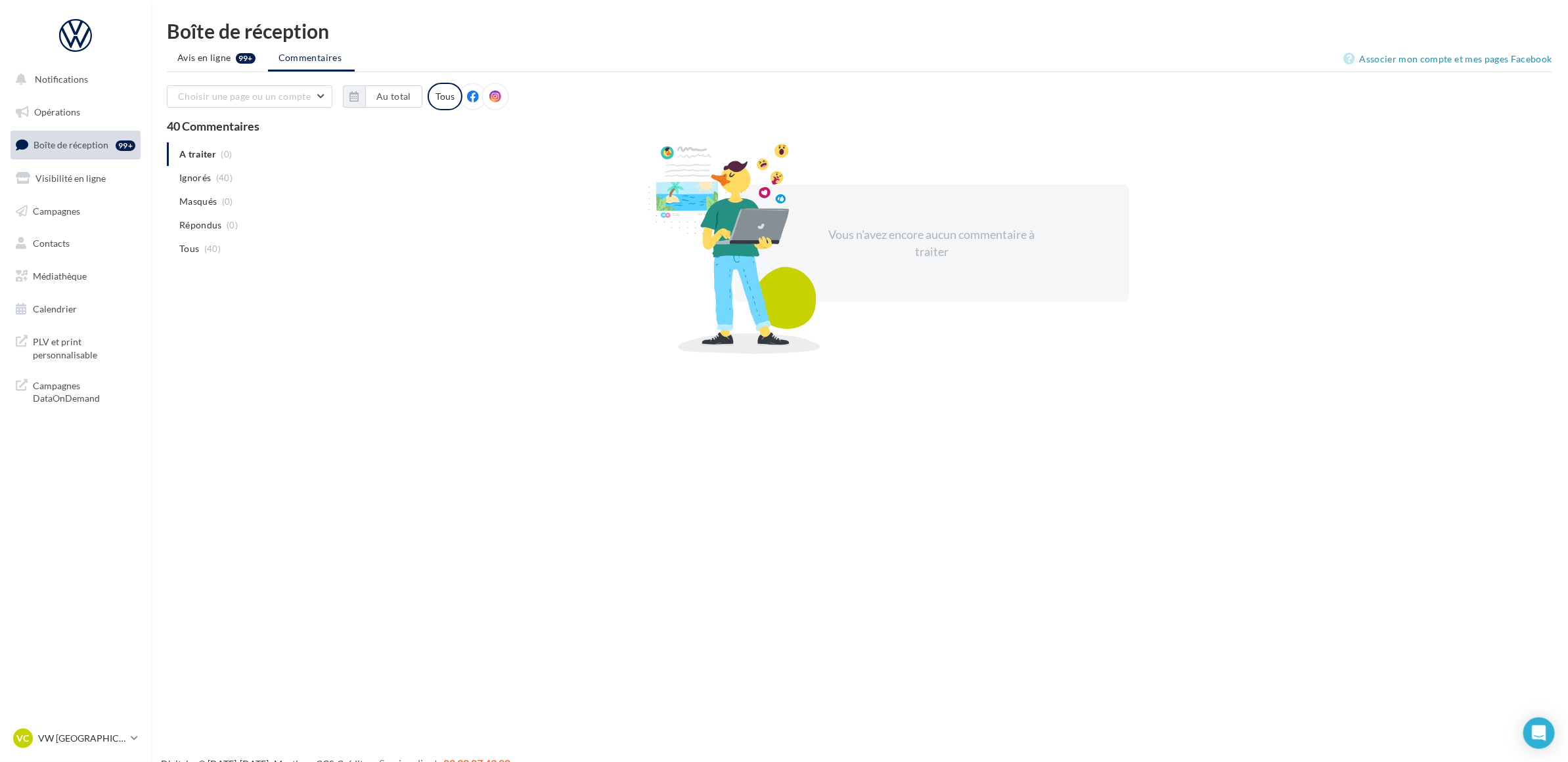
click at [457, 96] on div "Tous" at bounding box center [445, 96] width 35 height 28
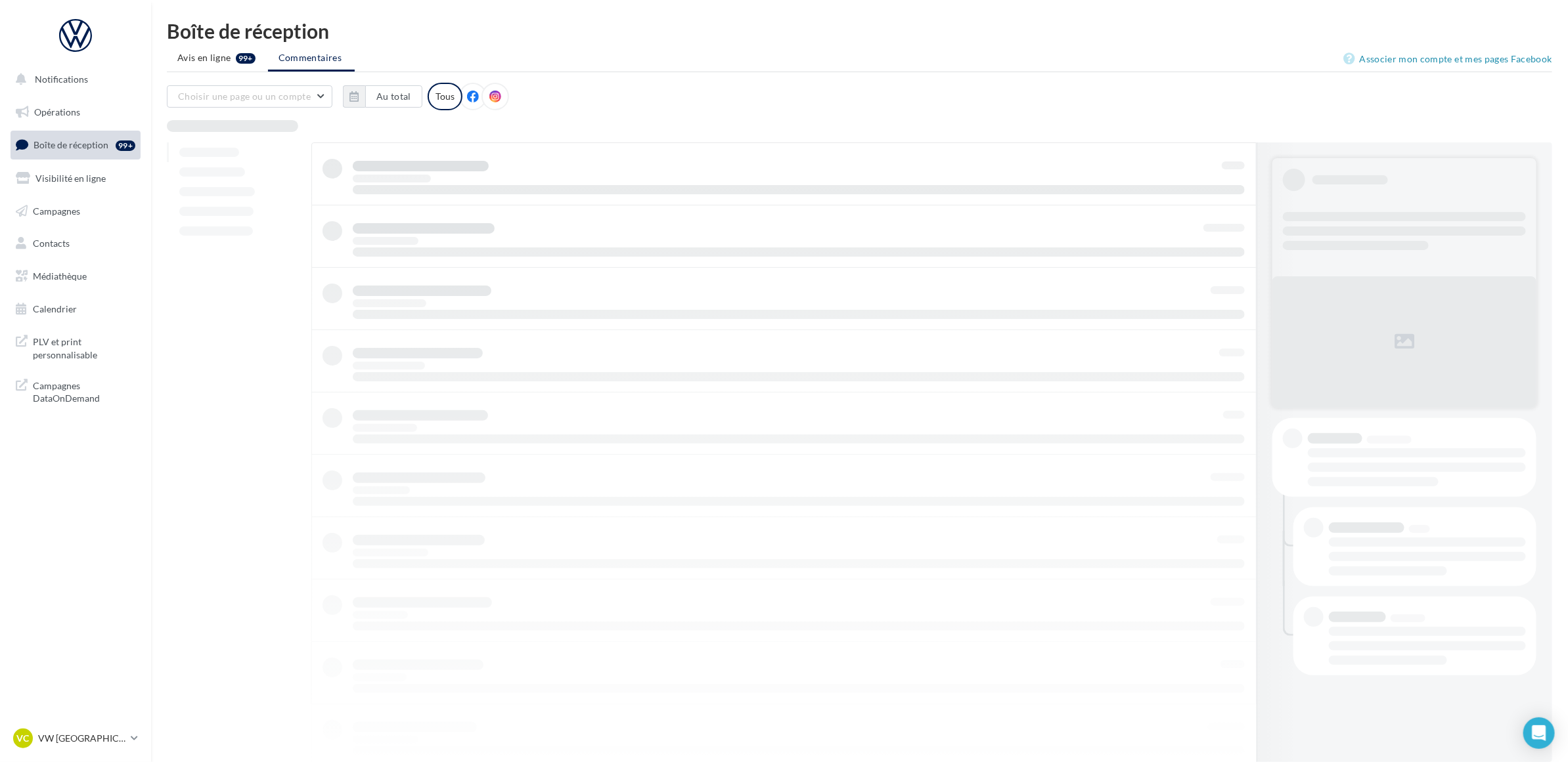
click at [467, 99] on icon at bounding box center [473, 96] width 12 height 12
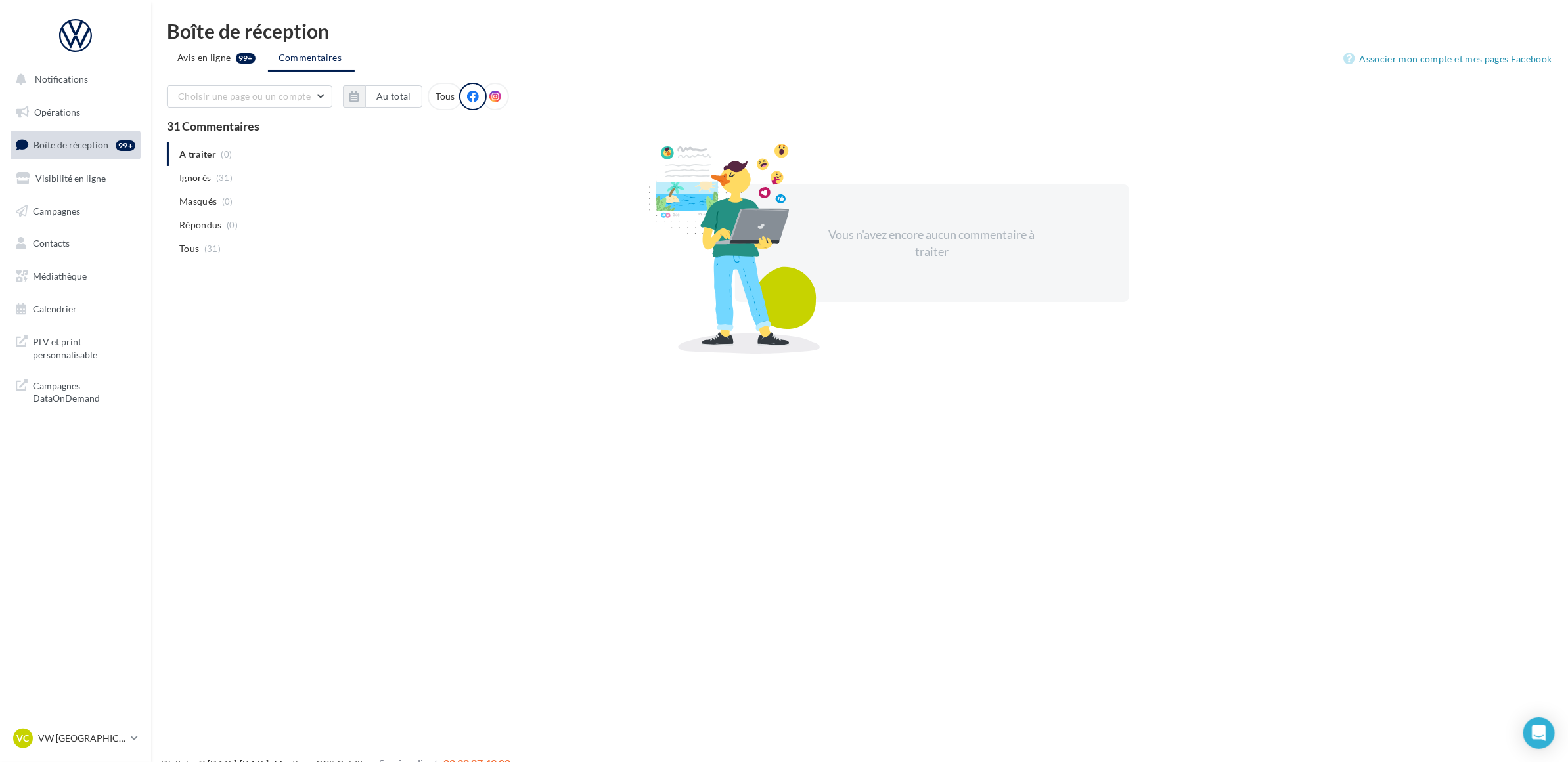
click at [493, 92] on icon at bounding box center [496, 96] width 12 height 12
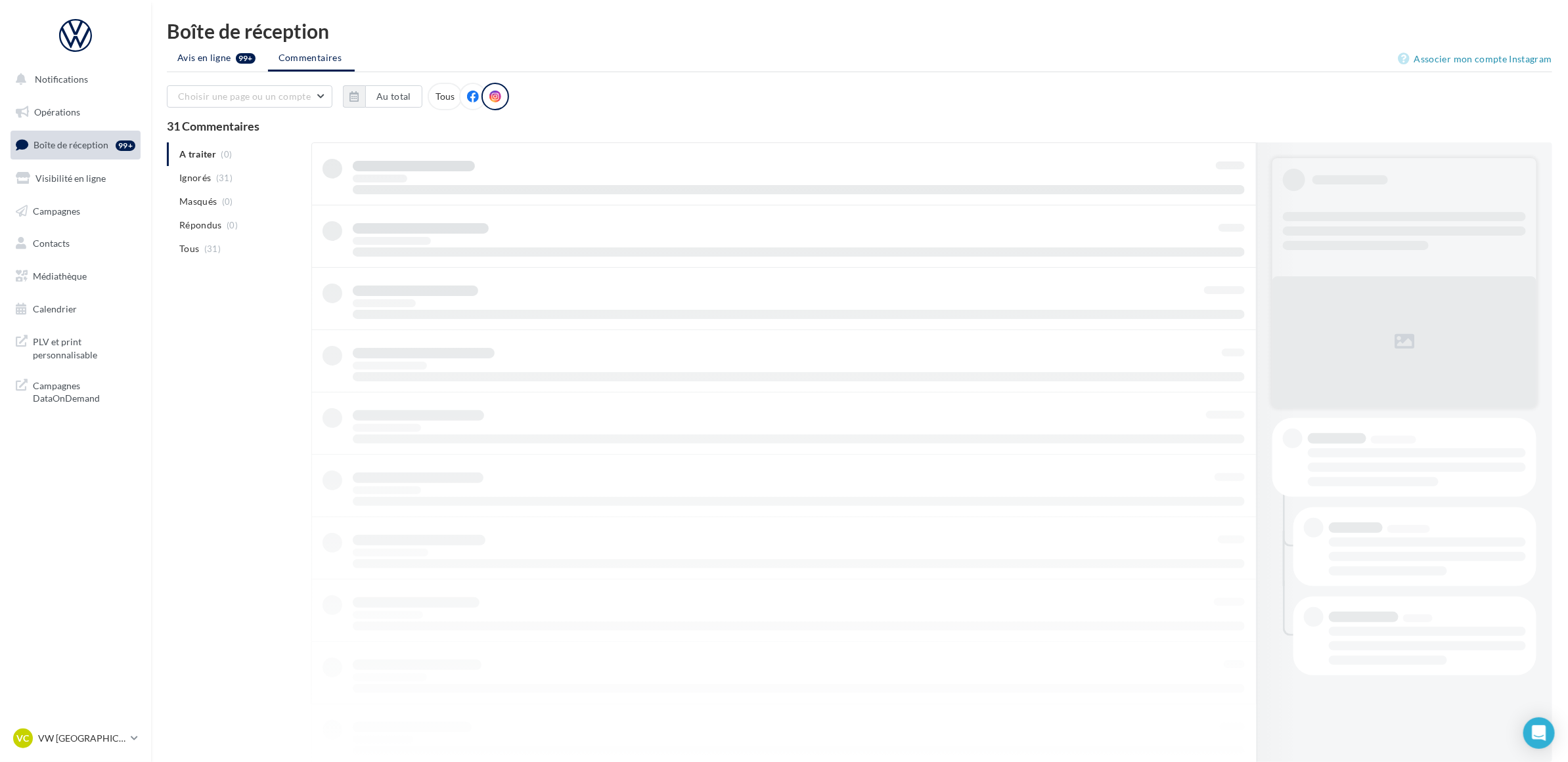
click at [232, 56] on li "Avis en ligne 99+" at bounding box center [216, 57] width 99 height 23
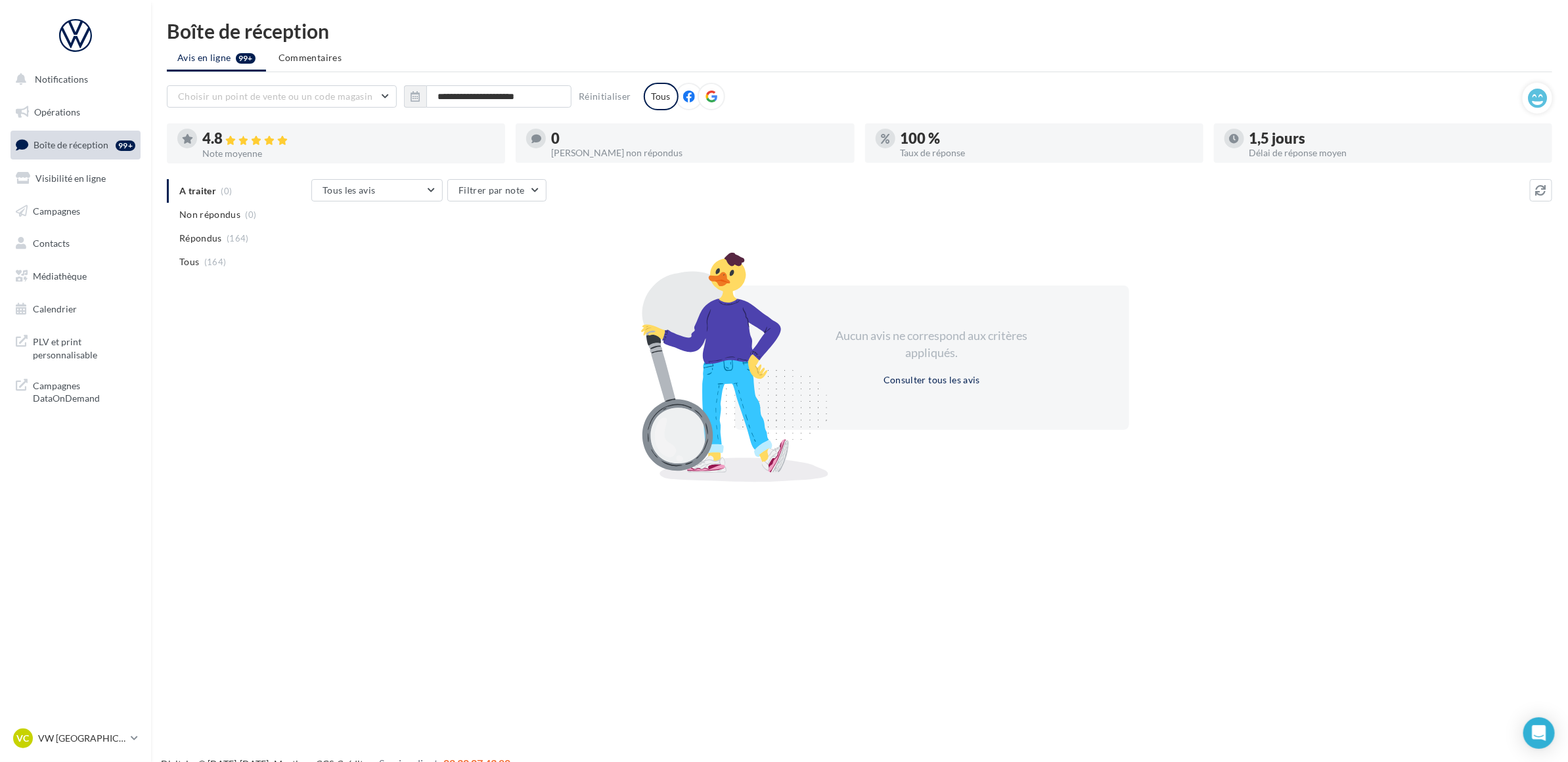
click at [687, 97] on icon at bounding box center [689, 96] width 12 height 12
click at [654, 93] on div "Tous" at bounding box center [661, 96] width 35 height 28
click at [856, 72] on div "**********" at bounding box center [860, 249] width 1417 height 457
